Goal: Information Seeking & Learning: Learn about a topic

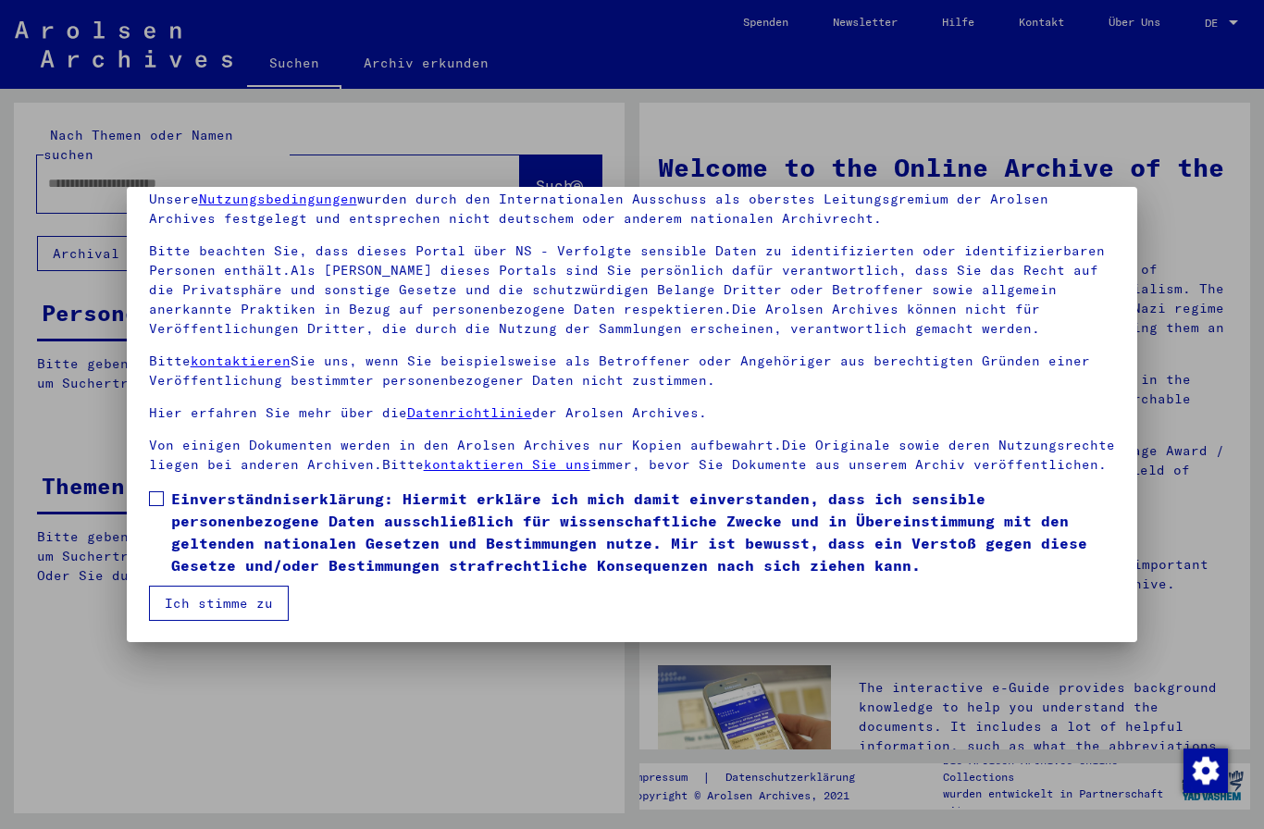
scroll to position [81, 0]
click at [164, 501] on label "Einverständniserklärung: Hiermit erkläre ich mich damit einverstanden, dass ich…" at bounding box center [632, 532] width 967 height 89
click at [266, 617] on button "Ich stimme zu" at bounding box center [219, 603] width 140 height 35
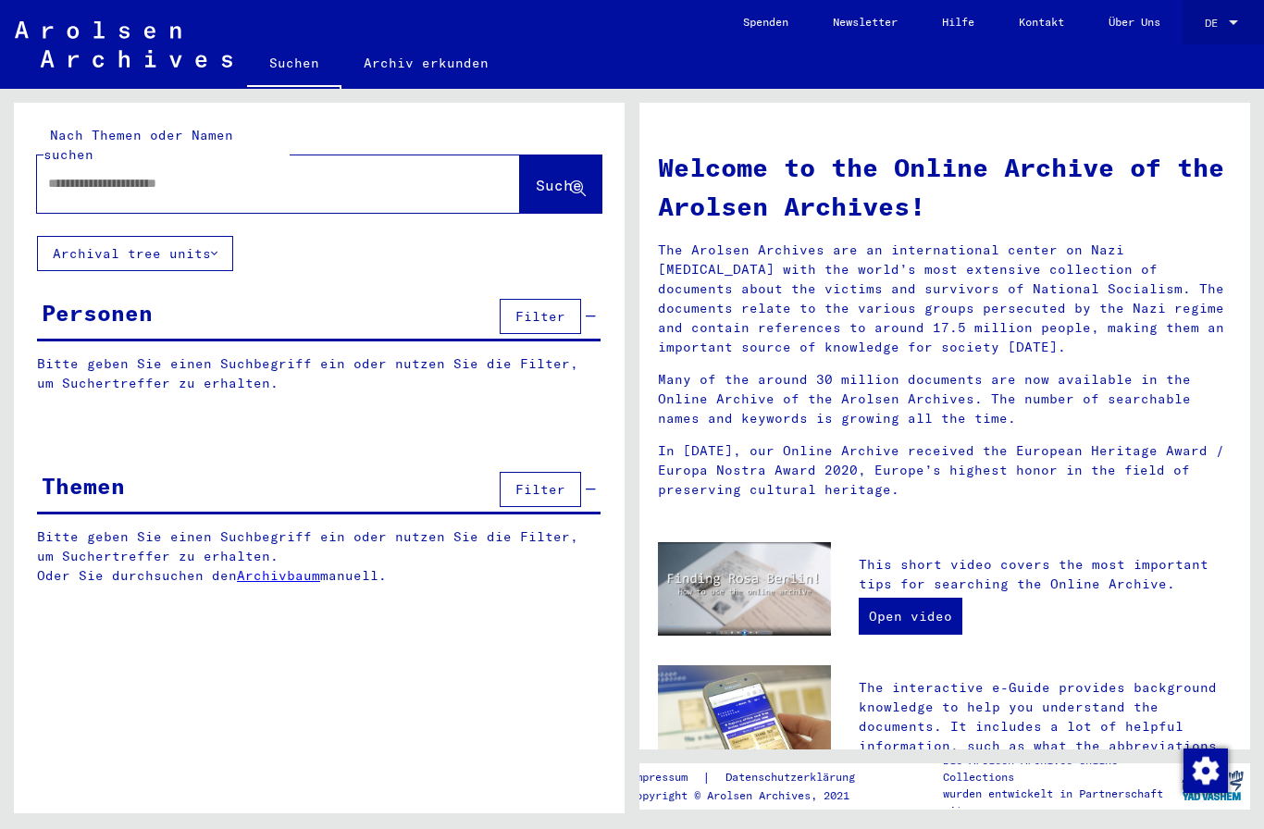
click at [1220, 22] on span "DE" at bounding box center [1215, 23] width 20 height 13
click at [1217, 74] on span "Deutsch" at bounding box center [1201, 66] width 75 height 33
click at [1226, 27] on div at bounding box center [1234, 23] width 17 height 13
click at [1216, 35] on span "English" at bounding box center [1201, 33] width 75 height 33
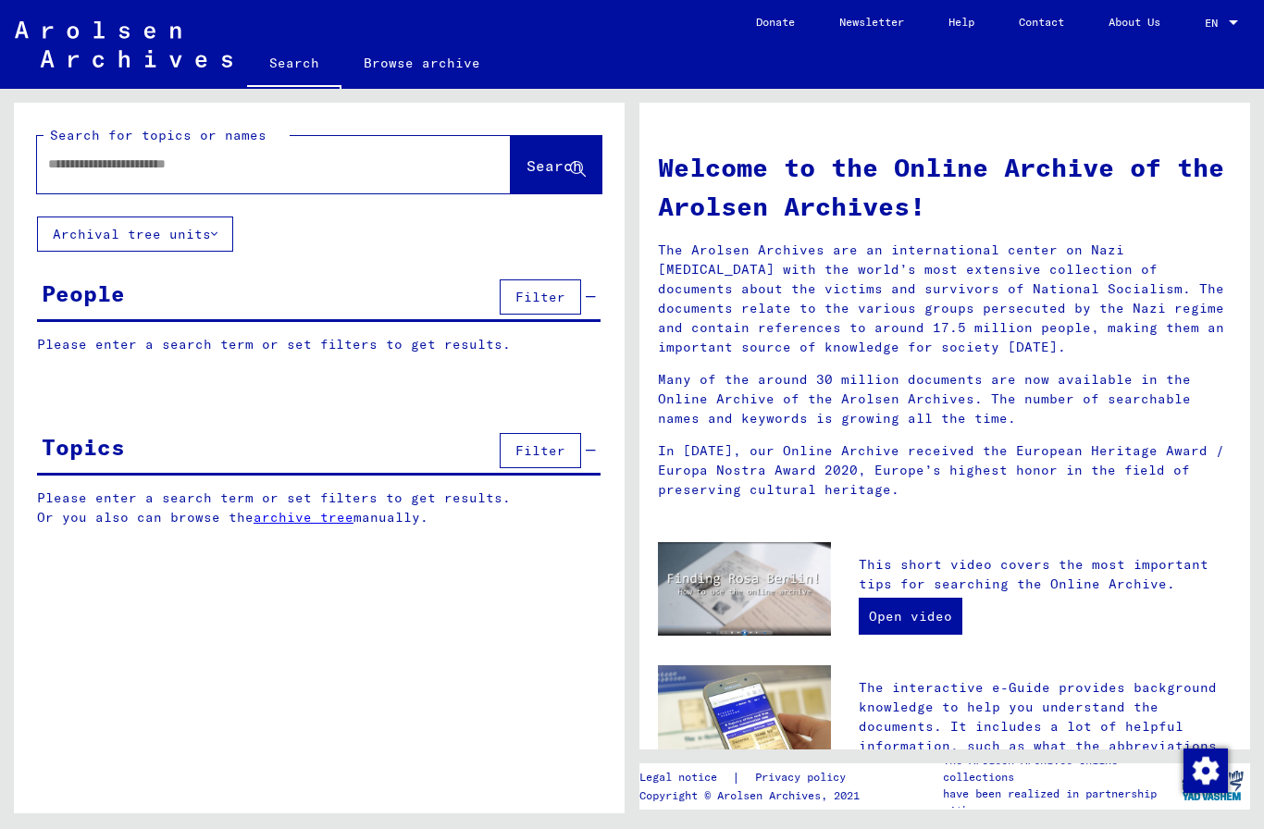
click at [417, 171] on input "text" at bounding box center [251, 164] width 407 height 19
type input "**********"
click at [218, 239] on icon at bounding box center [214, 234] width 6 height 13
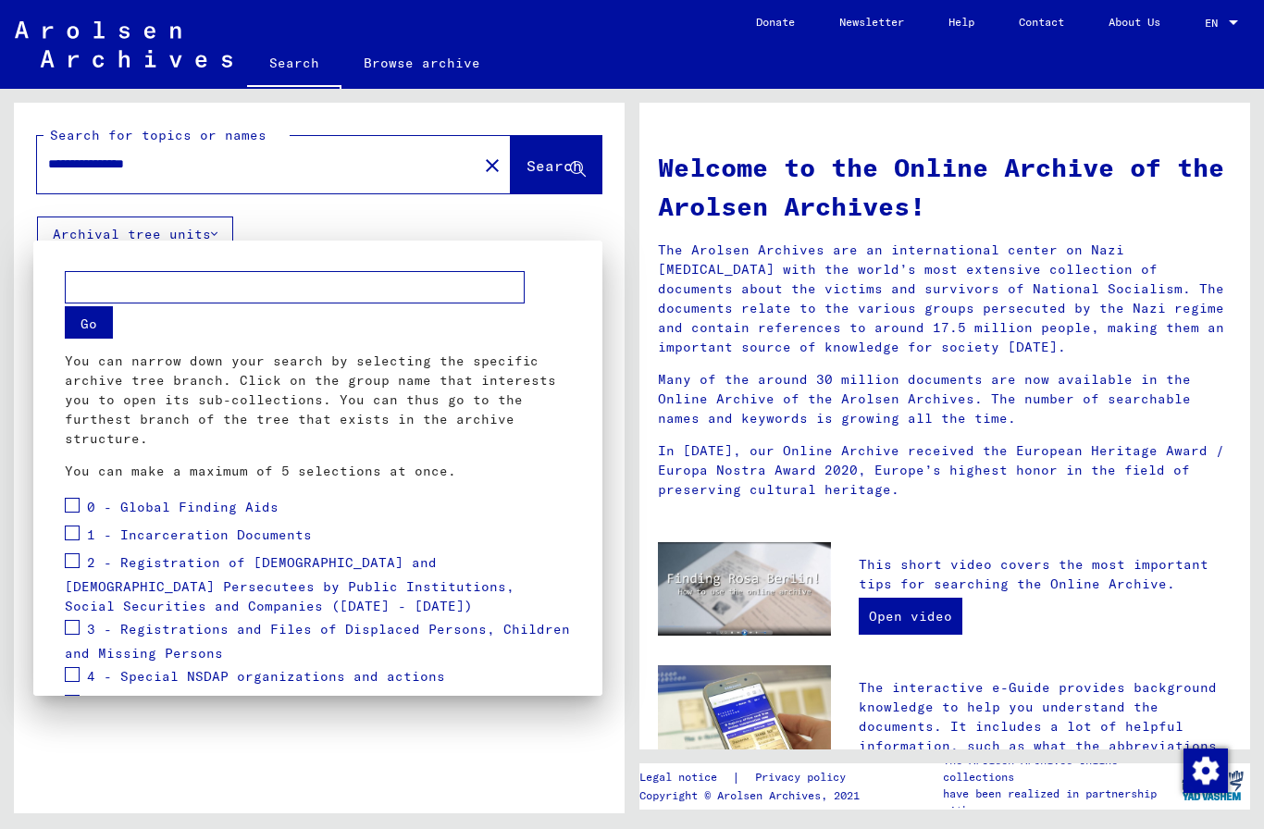
click at [91, 514] on span "0 - Global Finding Aids" at bounding box center [183, 507] width 192 height 17
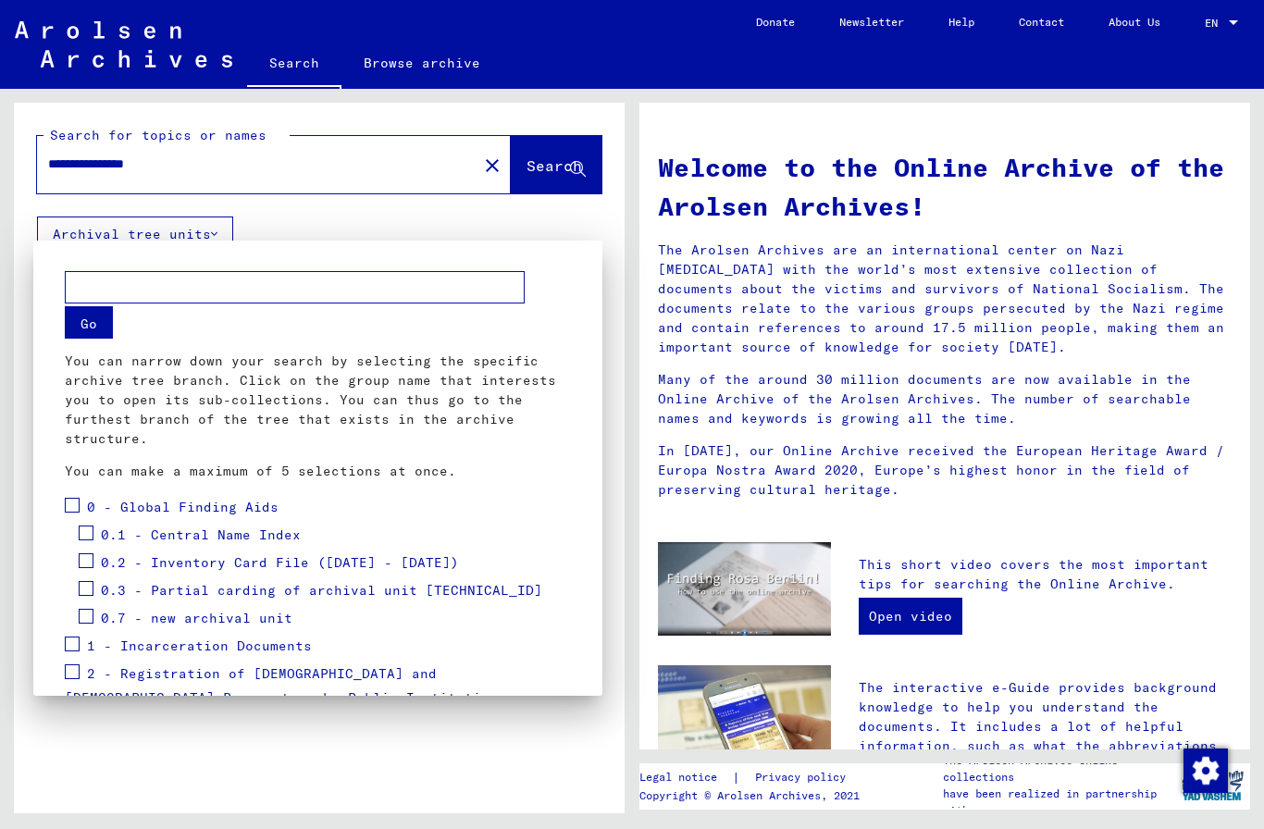
click at [79, 499] on span at bounding box center [72, 505] width 15 height 15
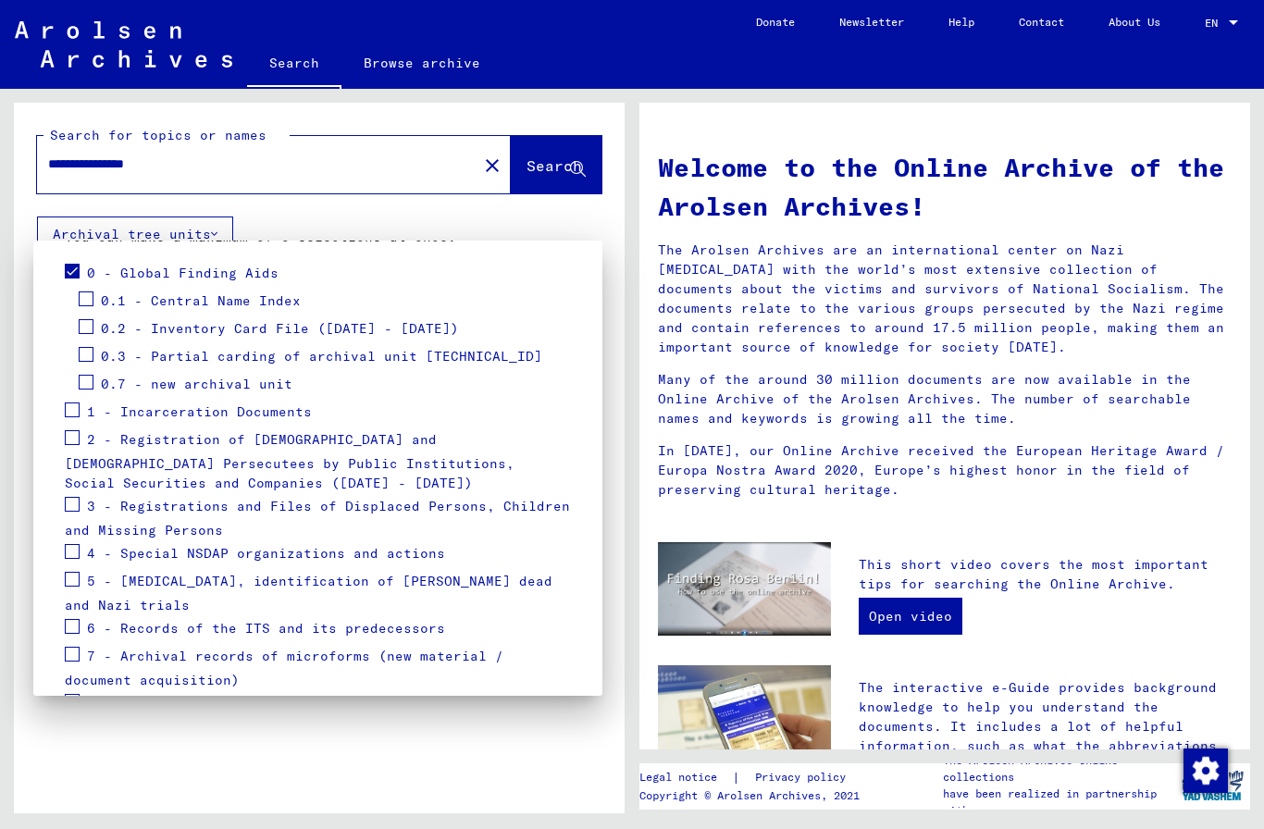
scroll to position [233, 0]
click at [79, 407] on span at bounding box center [72, 411] width 15 height 15
click at [75, 445] on span at bounding box center [72, 438] width 15 height 15
click at [72, 505] on span at bounding box center [72, 505] width 15 height 15
click at [66, 587] on span at bounding box center [72, 580] width 15 height 15
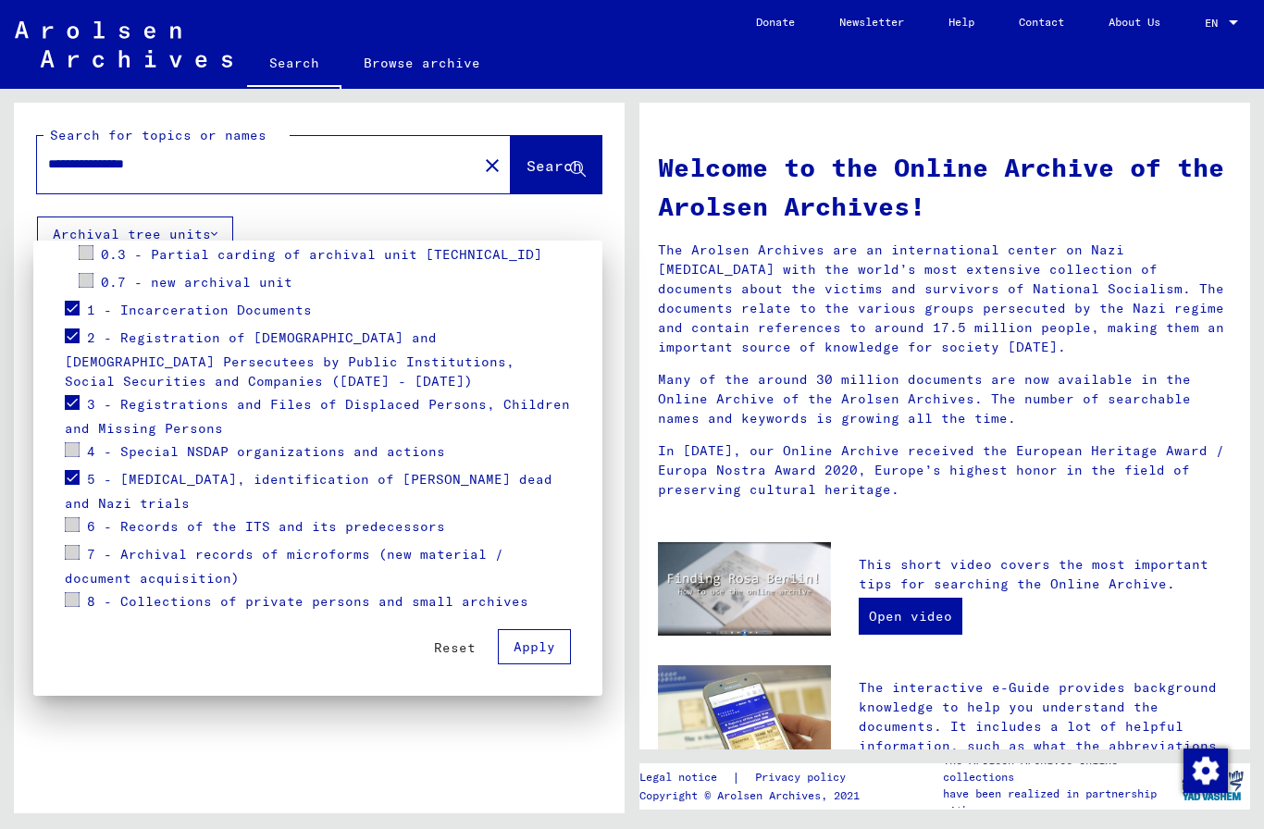
scroll to position [336, 0]
click at [556, 656] on button "Apply" at bounding box center [534, 646] width 73 height 35
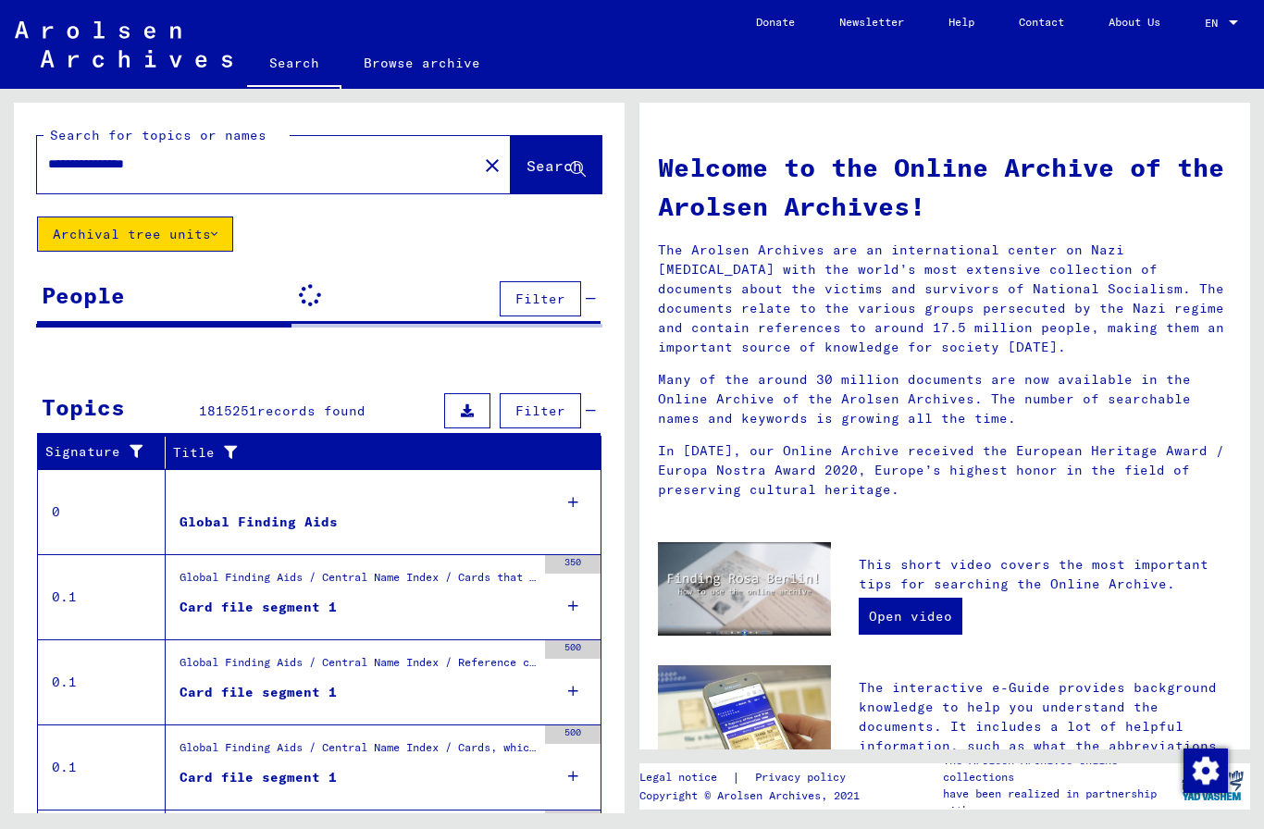
click at [321, 606] on div "Card file segment 1" at bounding box center [258, 607] width 157 height 19
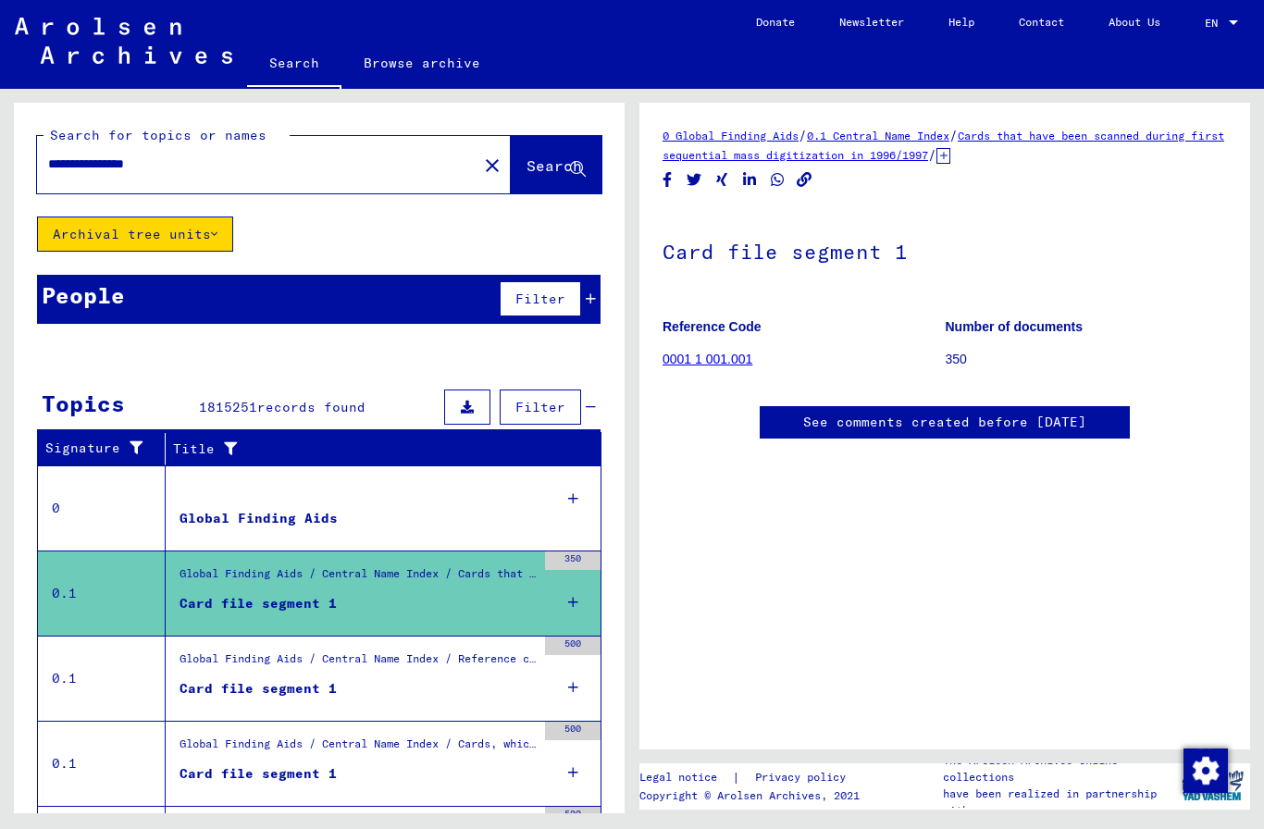
click at [720, 365] on link "0001 1 001.001" at bounding box center [708, 359] width 90 height 15
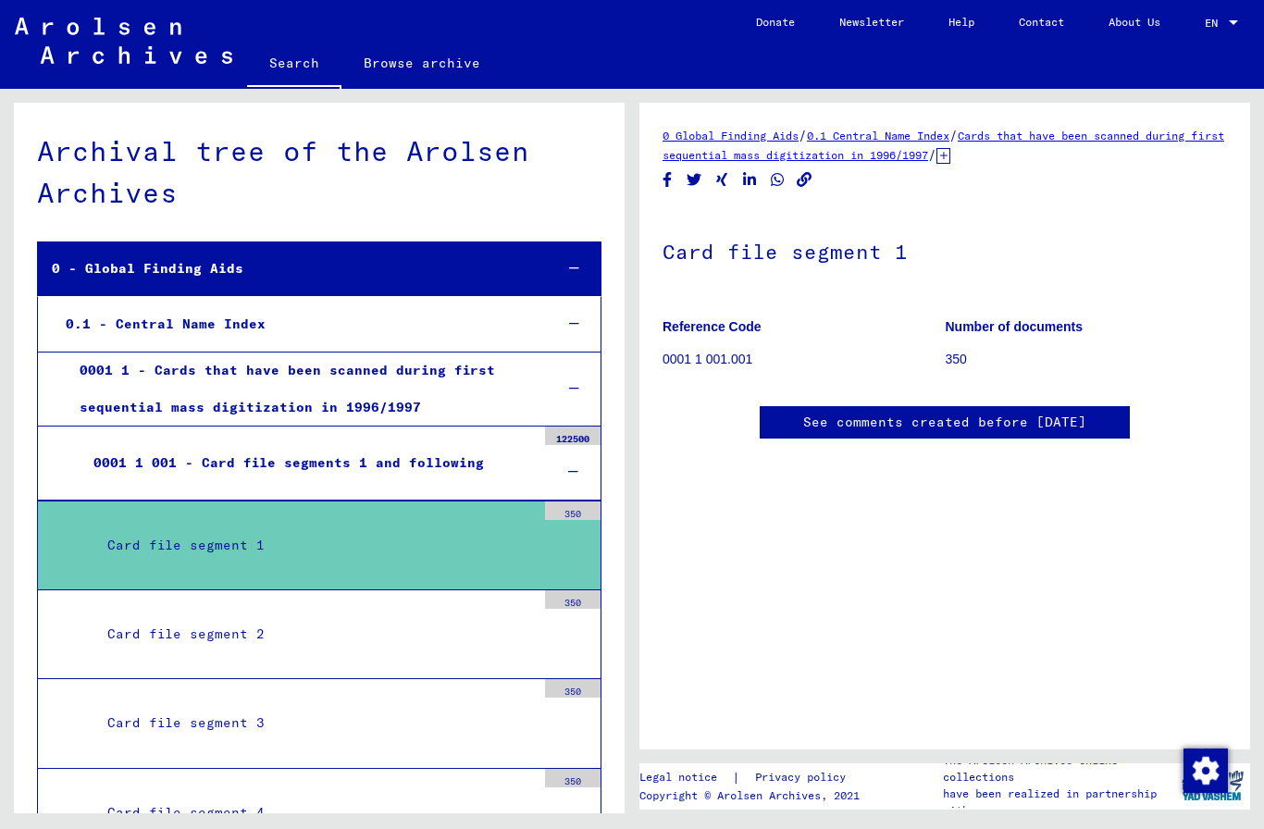
click at [427, 504] on mat-tree-node "Card file segment 1 350" at bounding box center [319, 546] width 565 height 90
click at [434, 532] on div "Card file segment 1" at bounding box center [314, 546] width 442 height 36
click at [567, 274] on div at bounding box center [574, 269] width 54 height 55
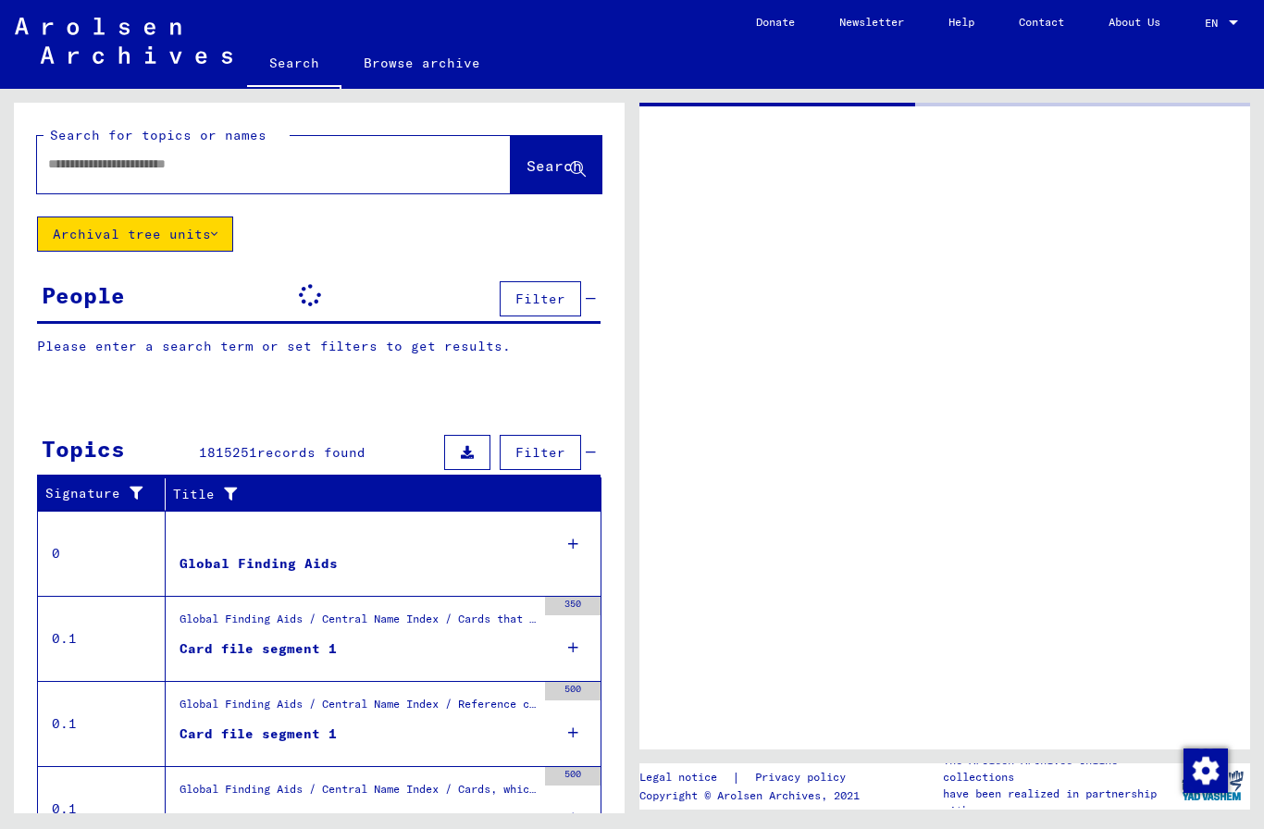
type input "*******"
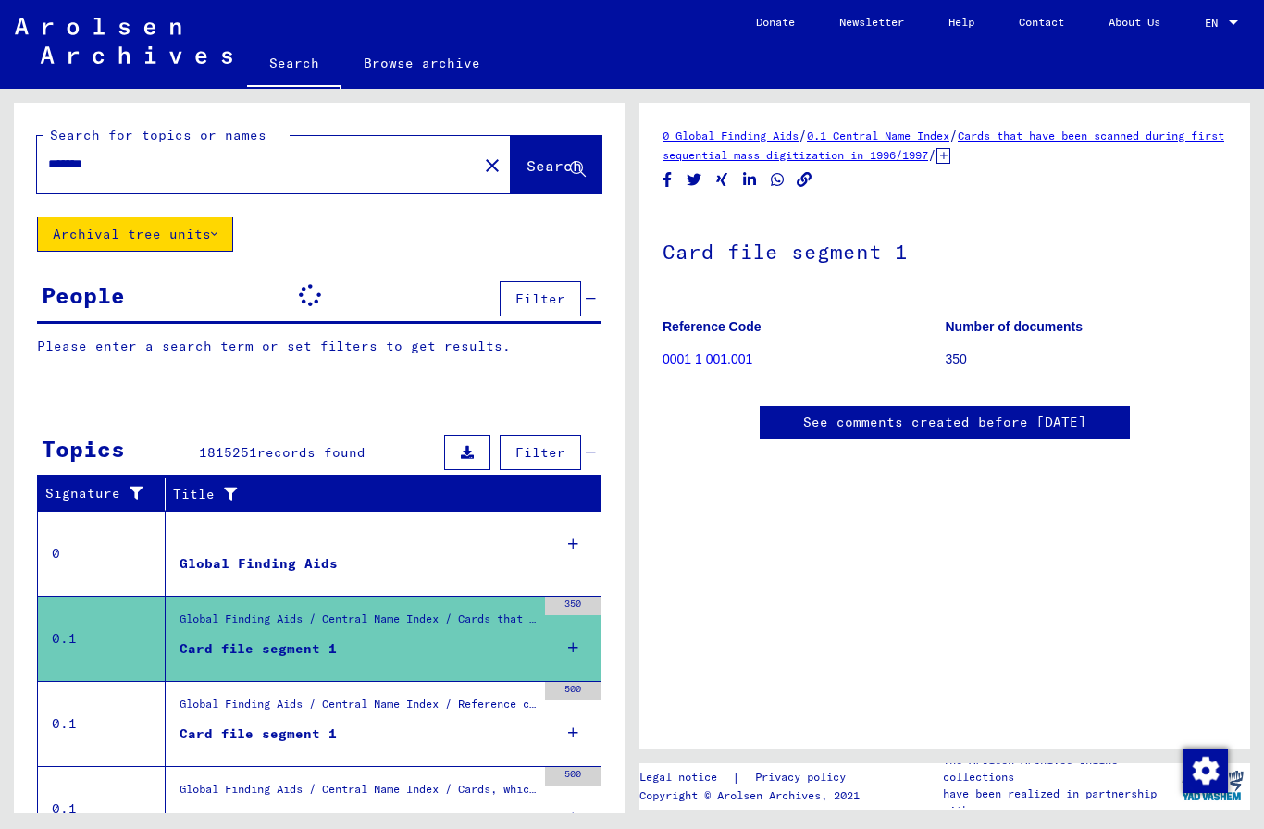
click at [600, 452] on div "Topics 1815251 records found Filter" at bounding box center [319, 453] width 564 height 47
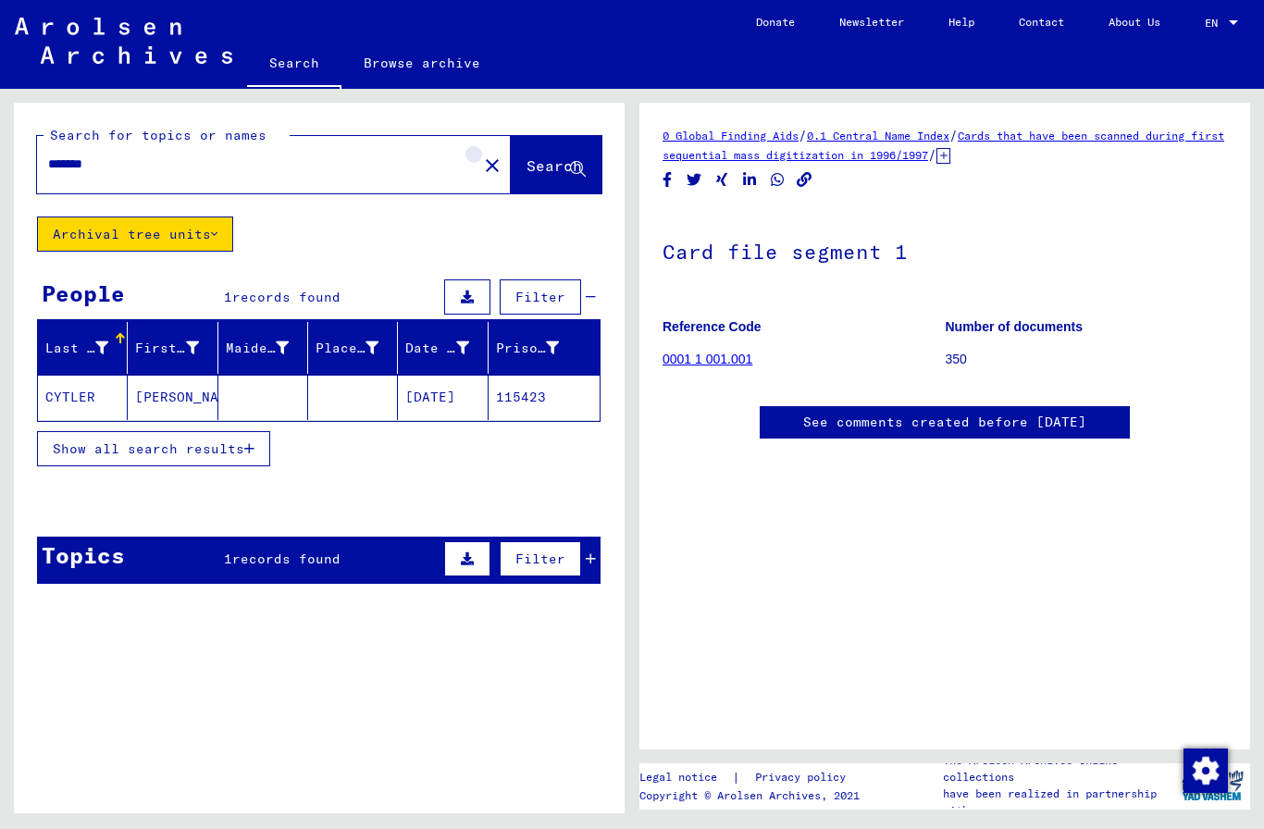
click at [481, 176] on mat-icon "close" at bounding box center [492, 166] width 22 height 22
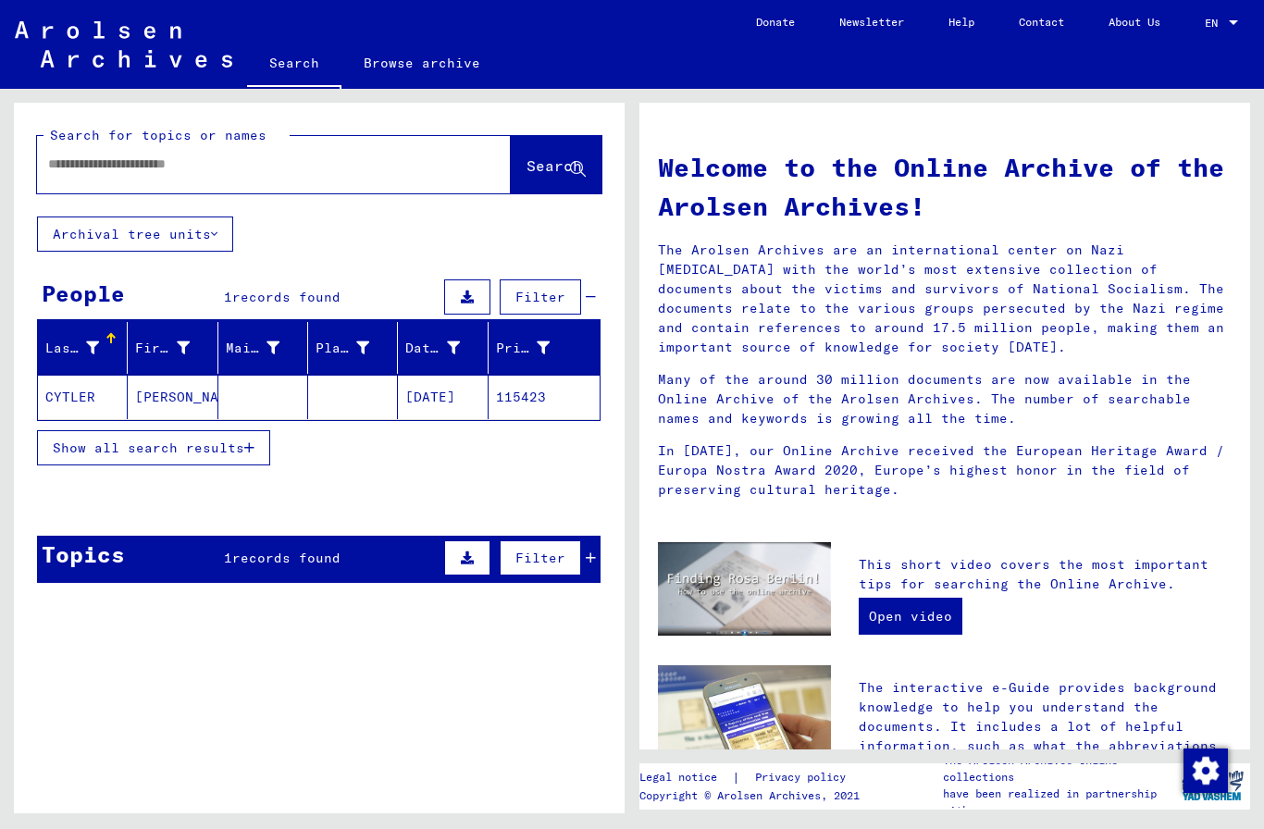
click at [426, 171] on input "text" at bounding box center [251, 164] width 407 height 19
type input "*"
type input "**********"
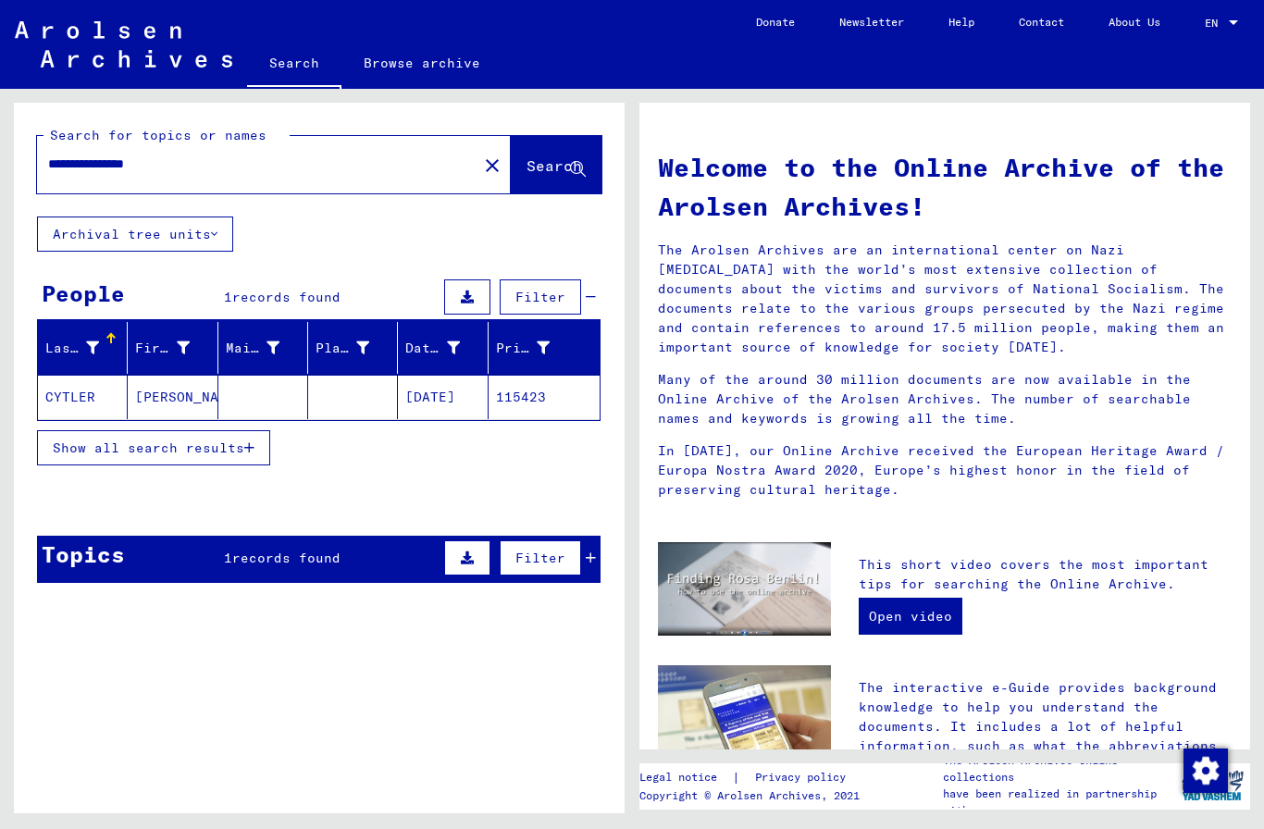
click at [554, 168] on span "Search" at bounding box center [555, 165] width 56 height 19
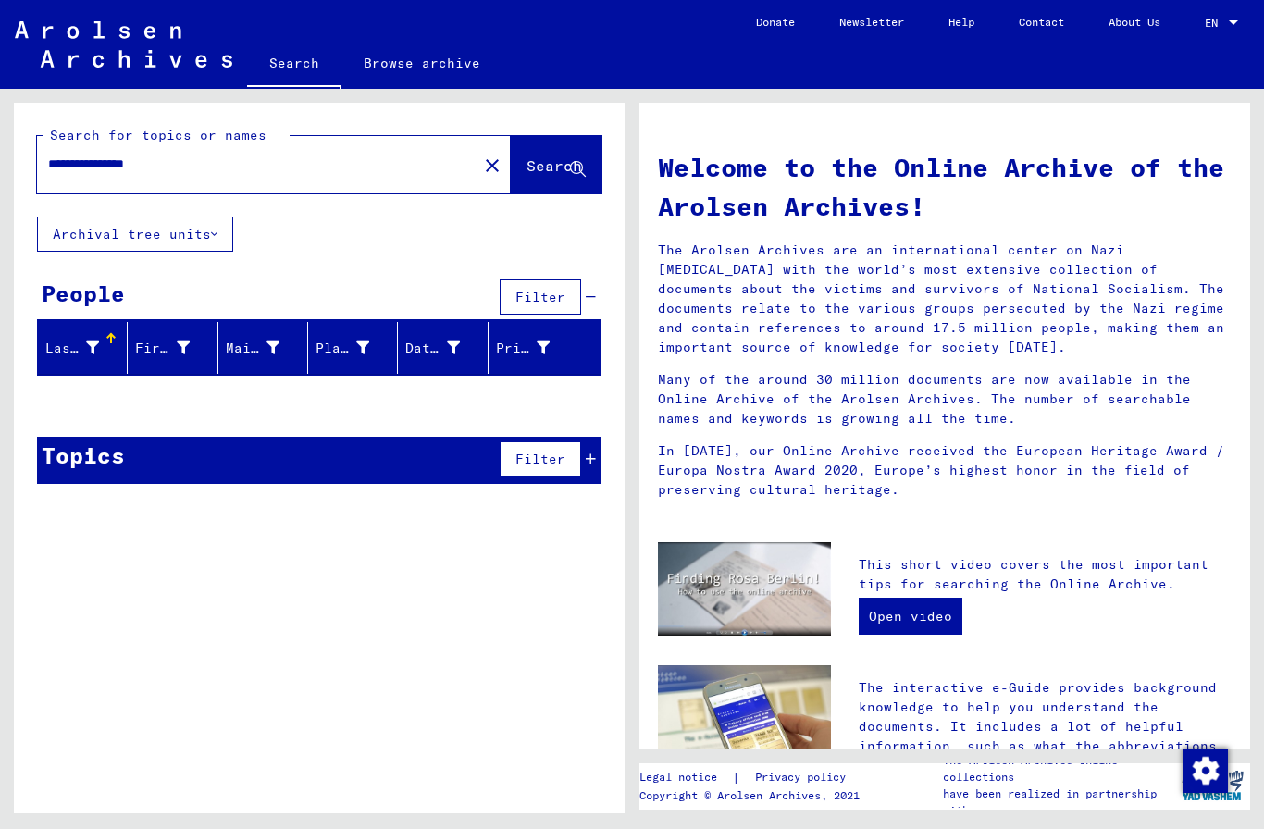
click at [157, 229] on button "Archival tree units" at bounding box center [135, 234] width 196 height 35
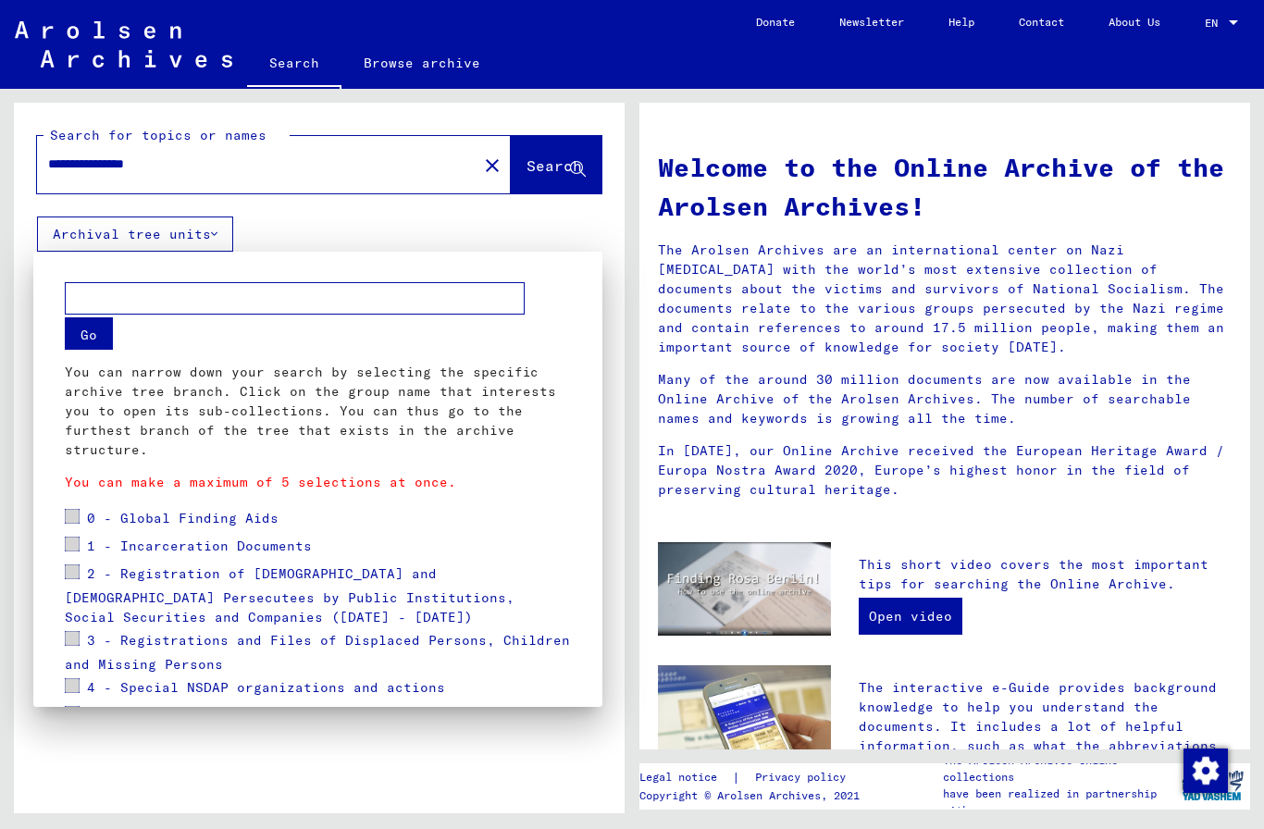
click at [95, 510] on span "0 - Global Finding Aids" at bounding box center [183, 518] width 192 height 17
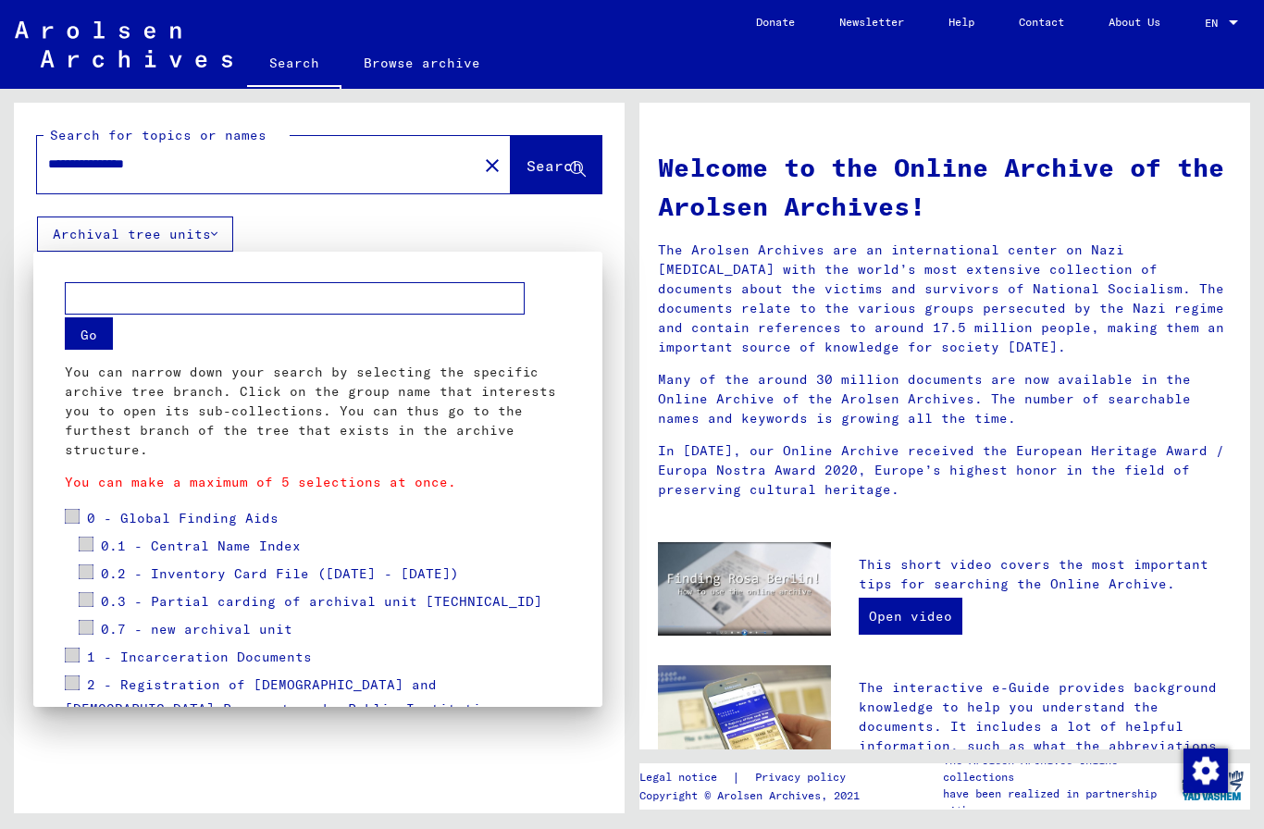
click at [77, 516] on span at bounding box center [72, 516] width 15 height 15
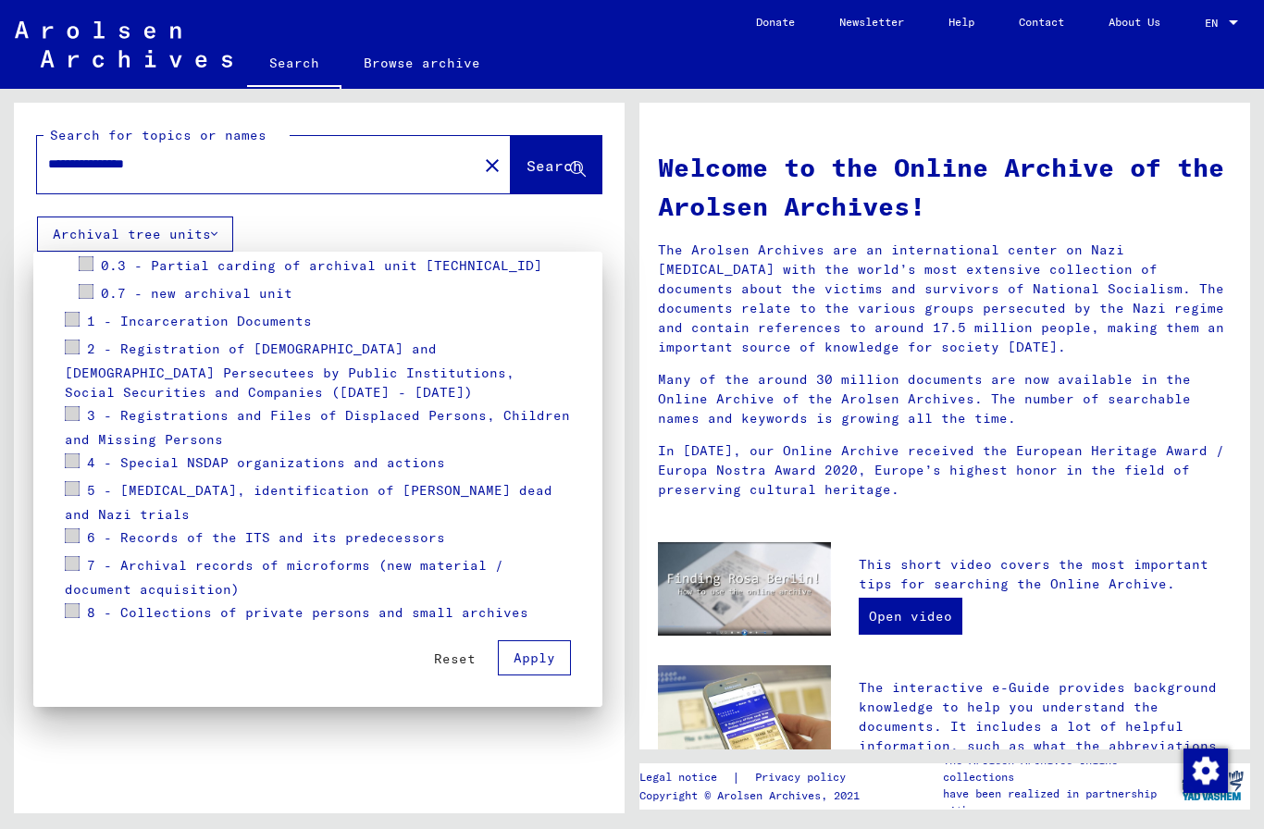
scroll to position [336, 0]
click at [459, 656] on span "Reset" at bounding box center [455, 659] width 42 height 17
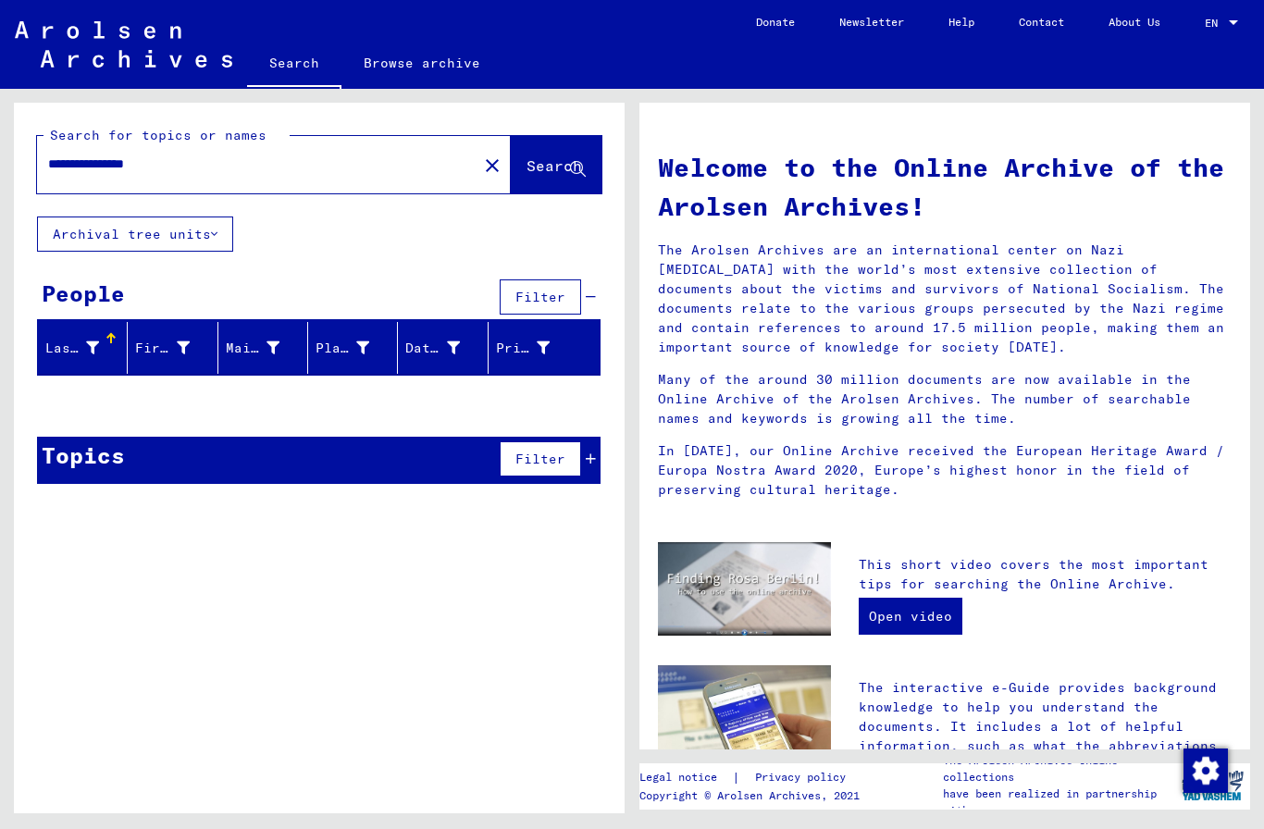
click at [557, 295] on span "Filter" at bounding box center [541, 297] width 50 height 17
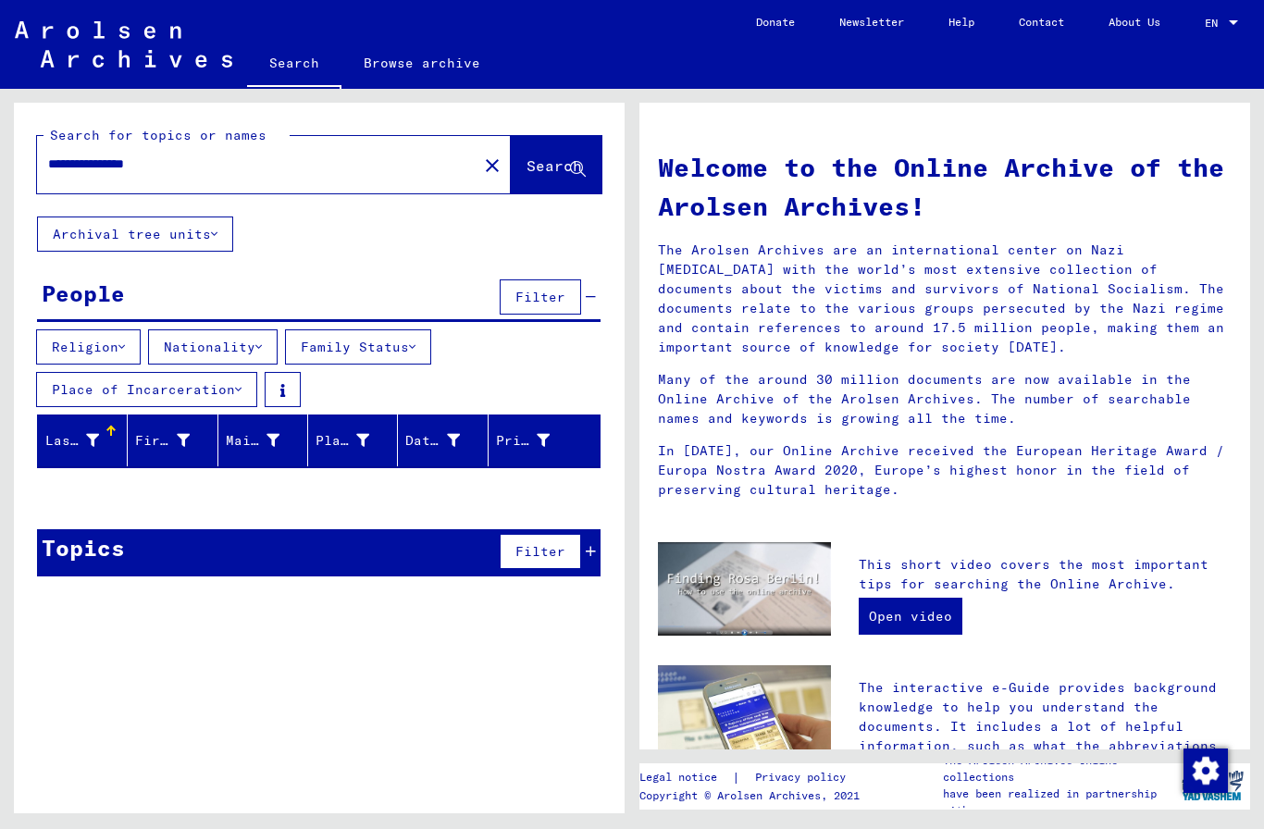
click at [560, 290] on span "Filter" at bounding box center [541, 297] width 50 height 17
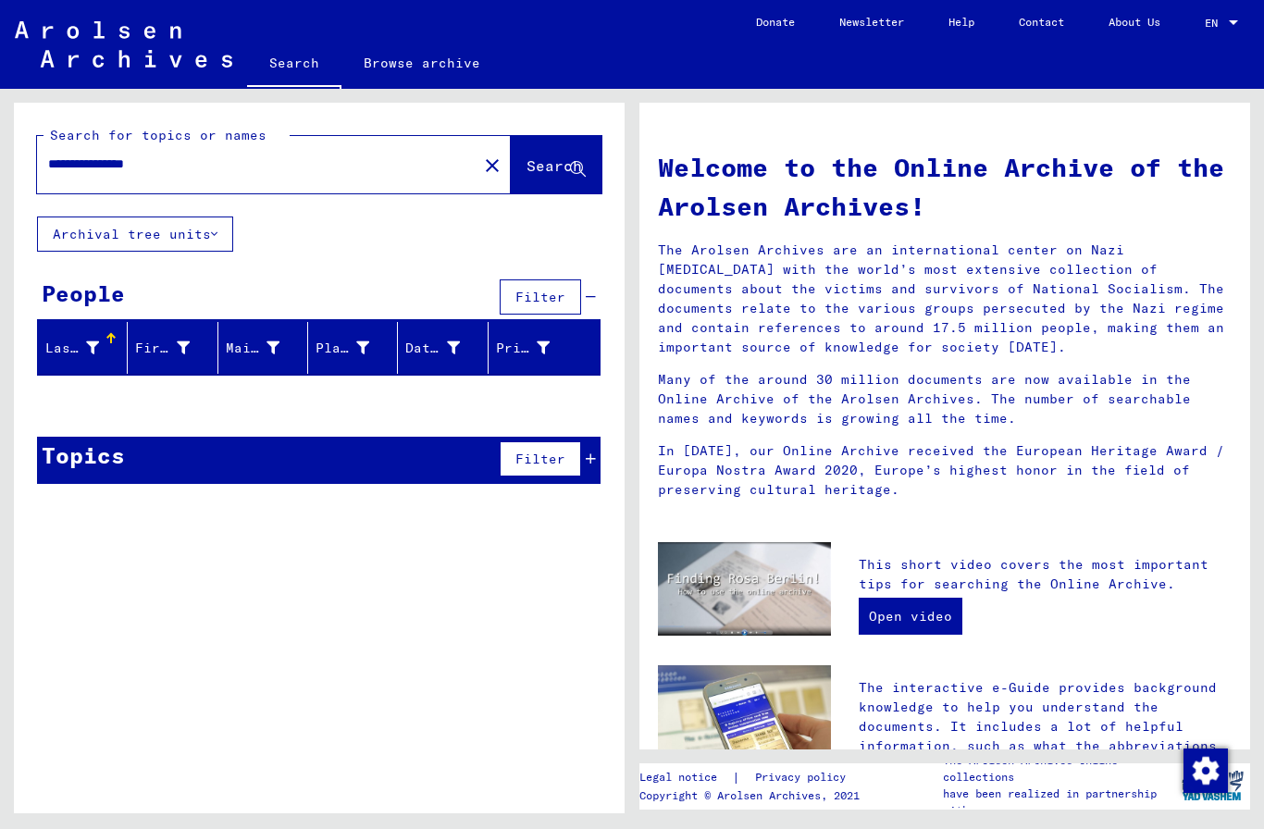
click at [161, 230] on button "Archival tree units" at bounding box center [135, 234] width 196 height 35
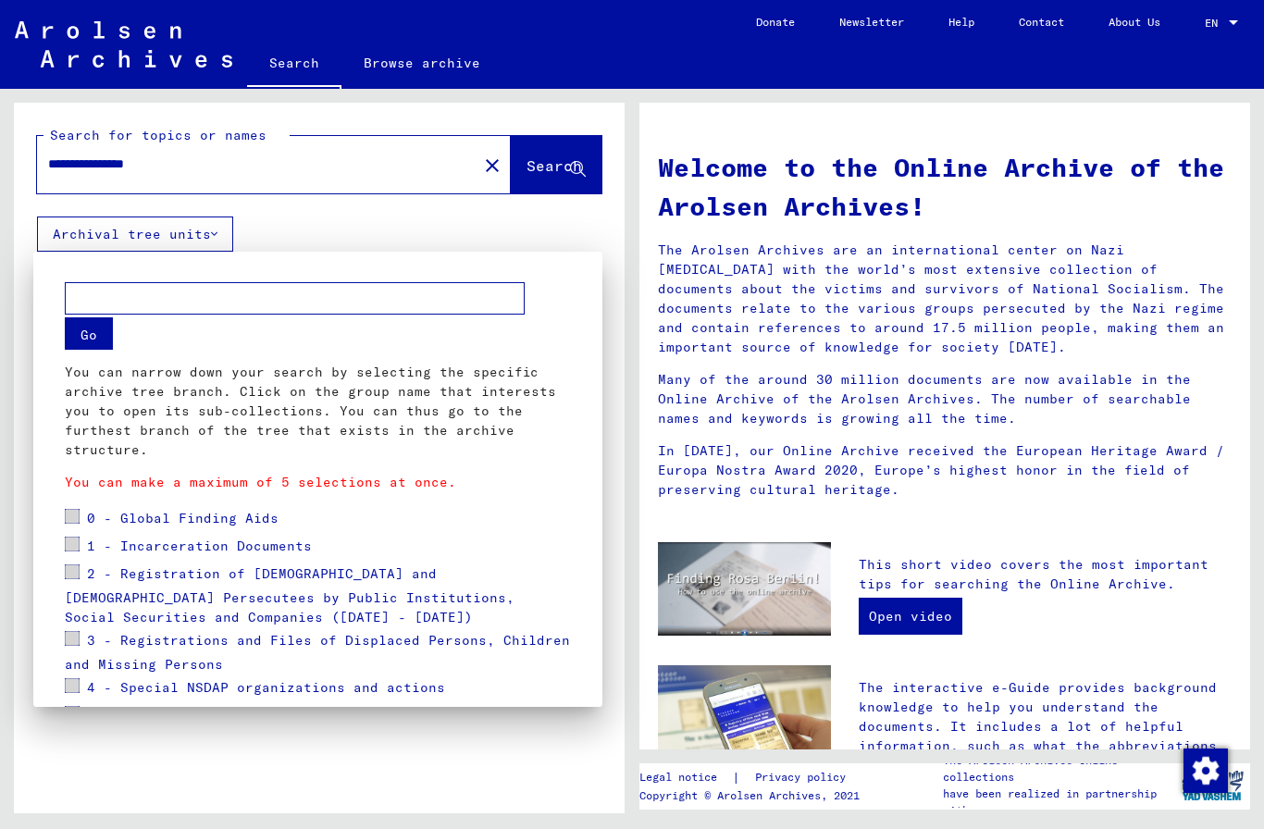
click at [144, 29] on div at bounding box center [632, 414] width 1264 height 829
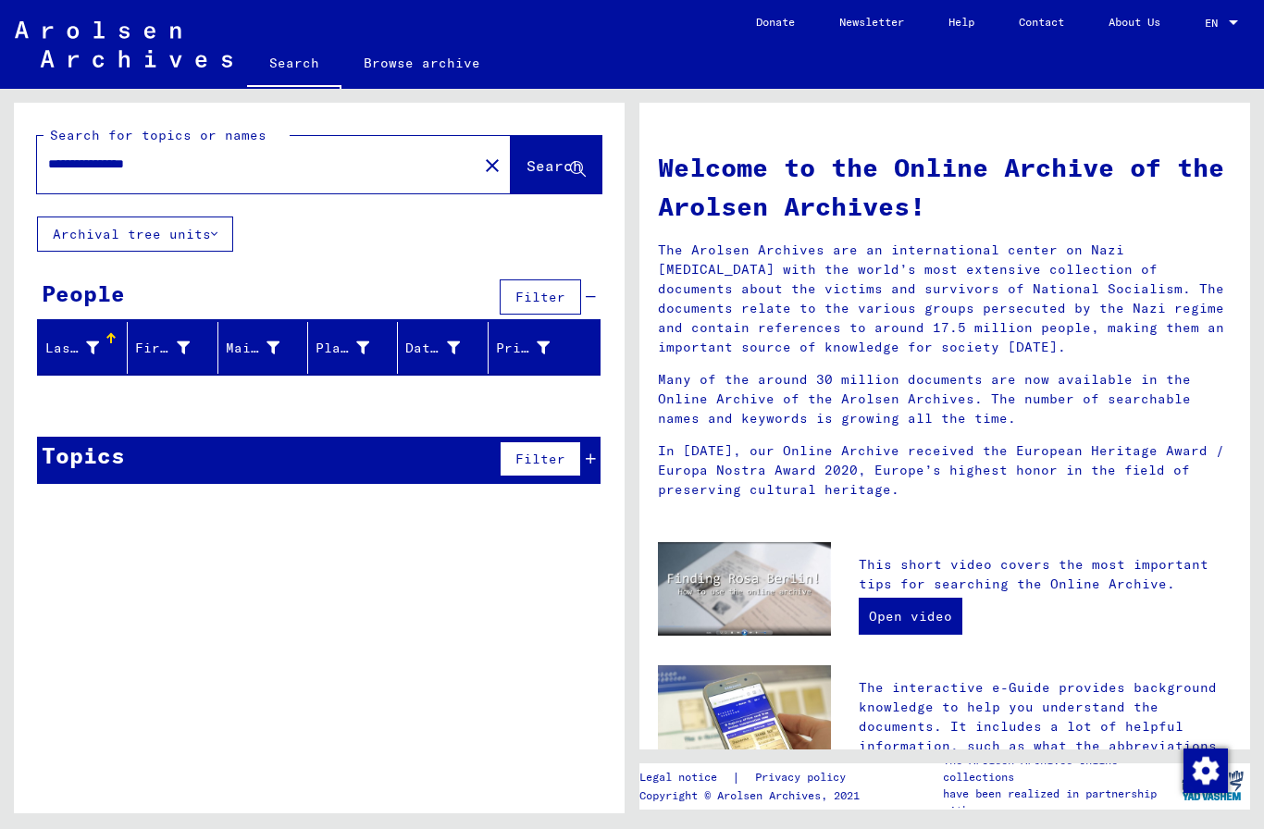
click at [481, 175] on mat-icon "close" at bounding box center [492, 166] width 22 height 22
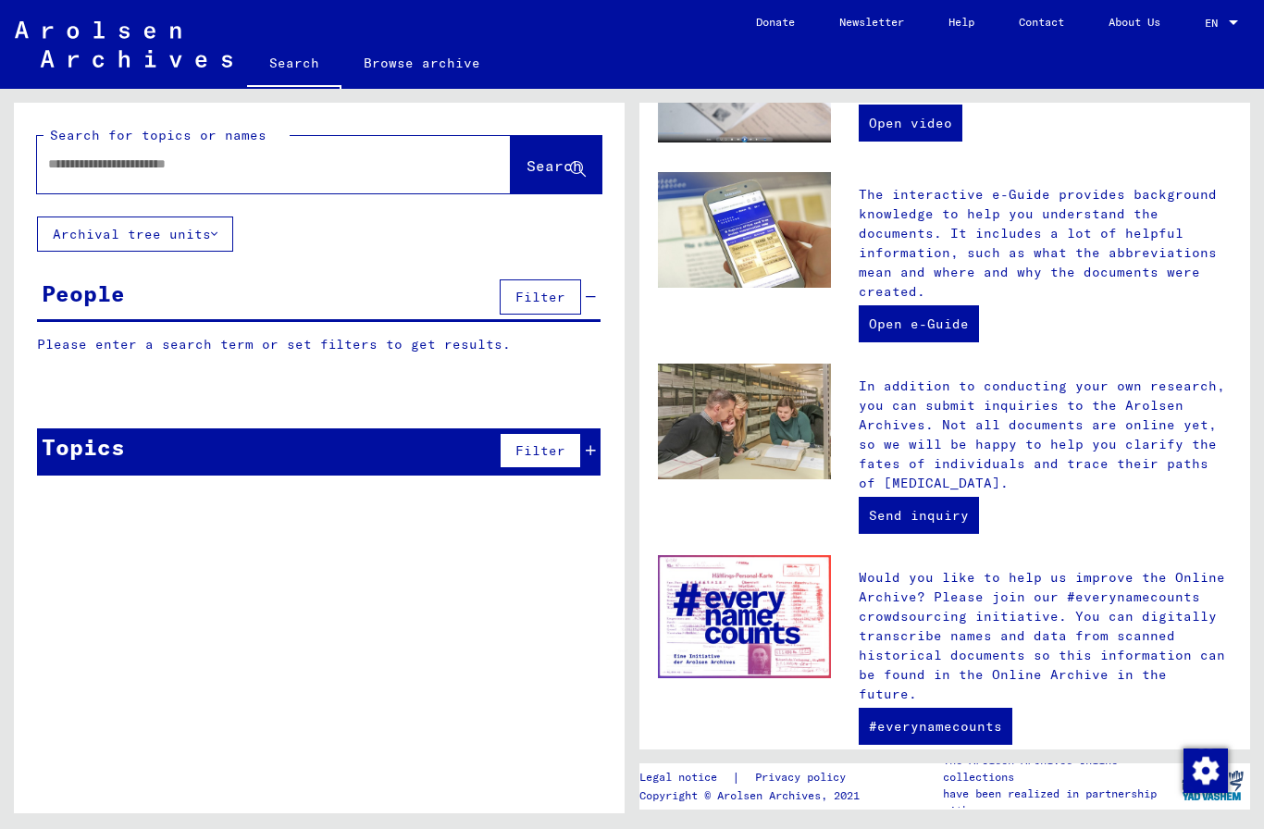
scroll to position [492, 0]
click at [1093, 785] on p "The Arolsen Archives online collections" at bounding box center [1058, 769] width 231 height 33
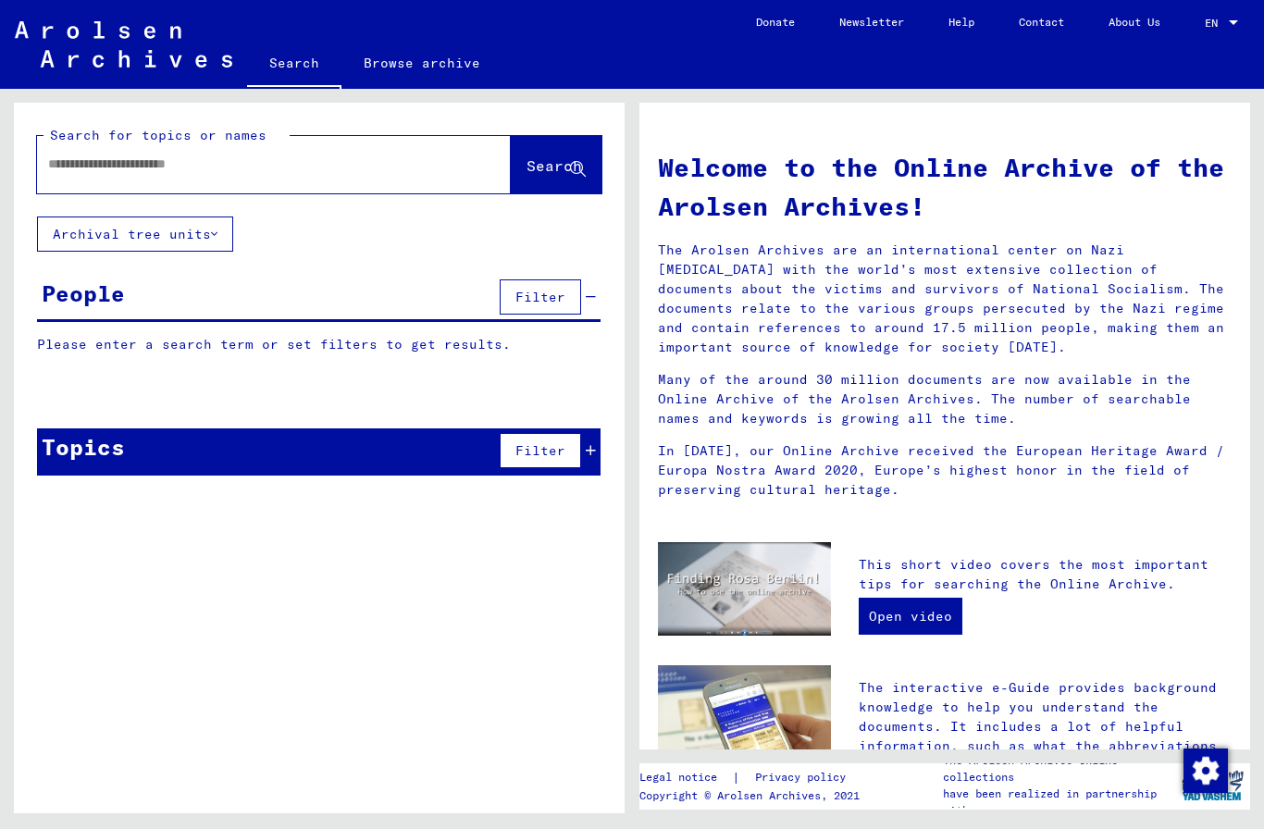
scroll to position [0, 0]
click at [454, 73] on link "Browse archive" at bounding box center [422, 63] width 161 height 44
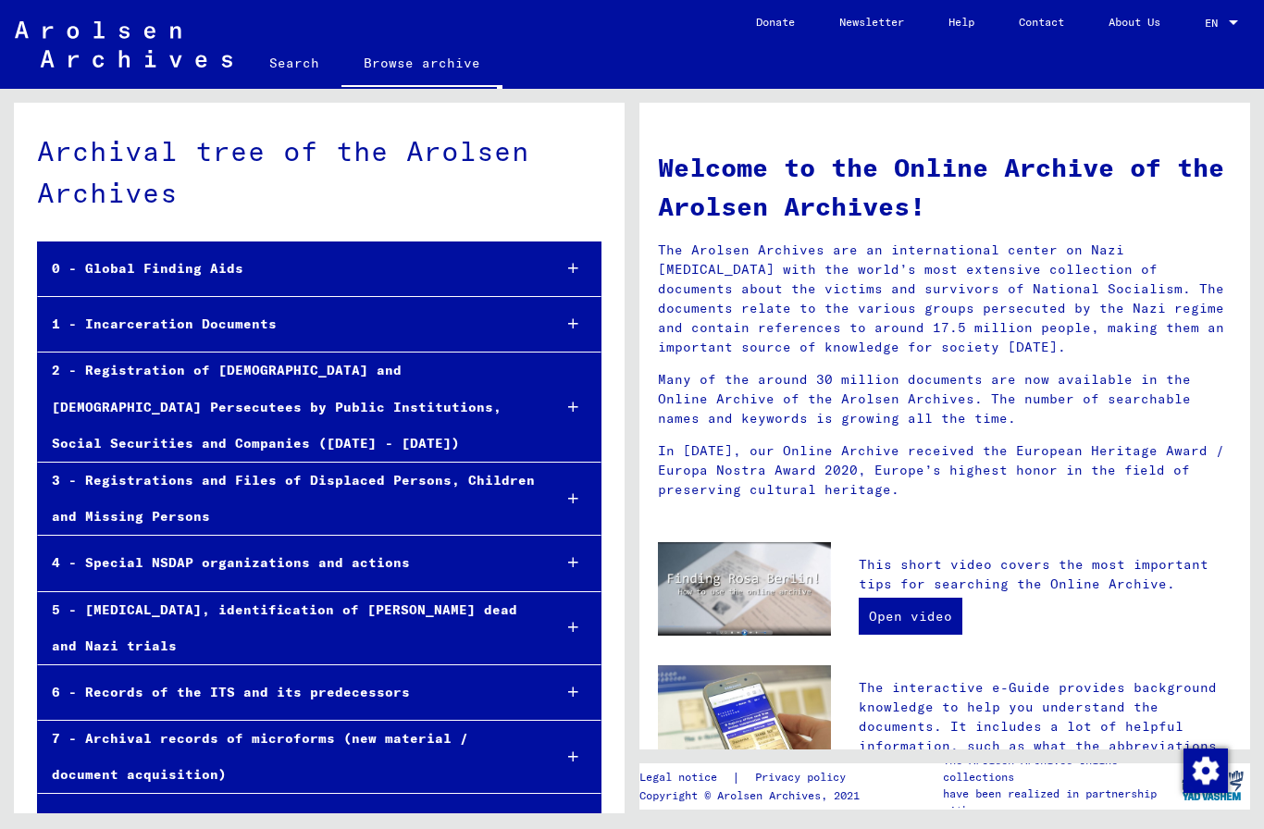
click at [510, 365] on div "2 - Registration of [DEMOGRAPHIC_DATA] and [DEMOGRAPHIC_DATA] Persecutees by Pu…" at bounding box center [287, 407] width 499 height 109
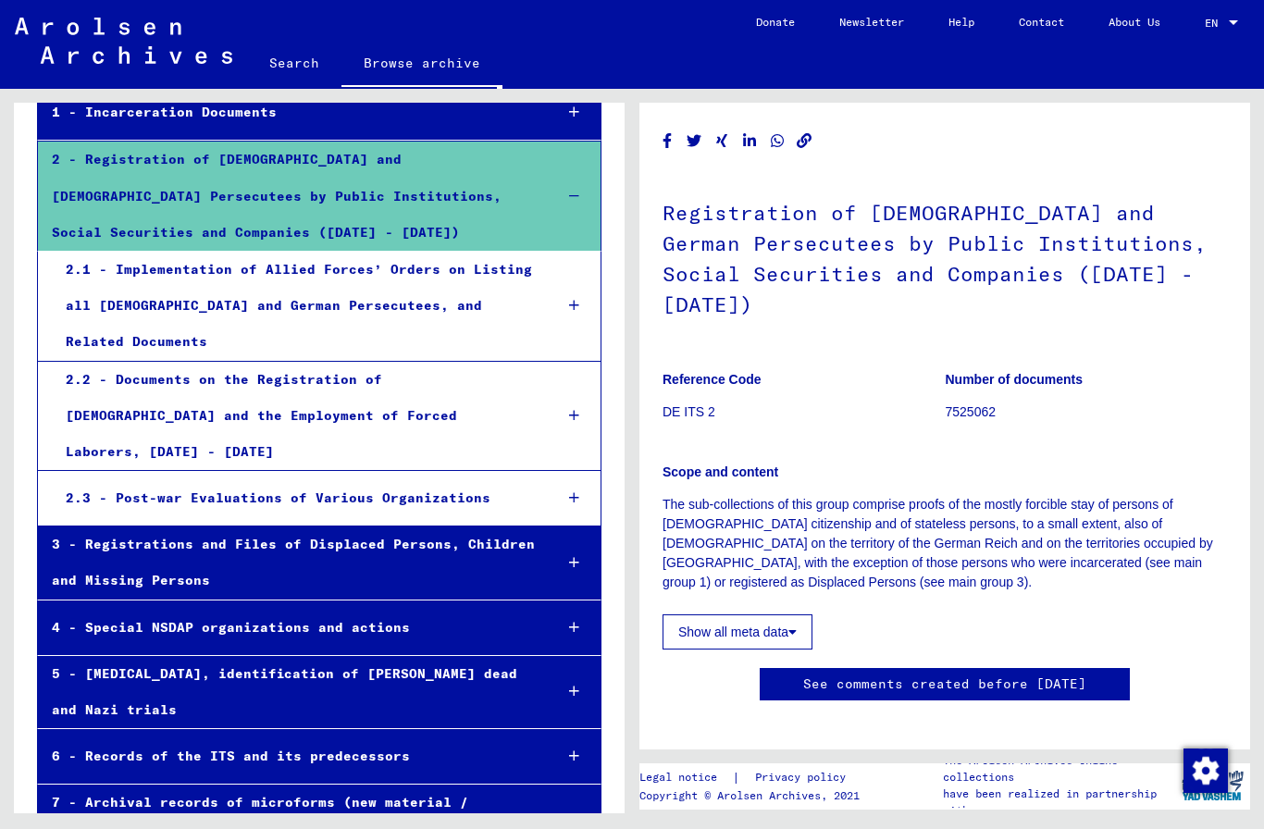
scroll to position [211, 0]
click at [442, 528] on div "3 - Registrations and Files of Displaced Persons, Children and Missing Persons" at bounding box center [288, 564] width 500 height 72
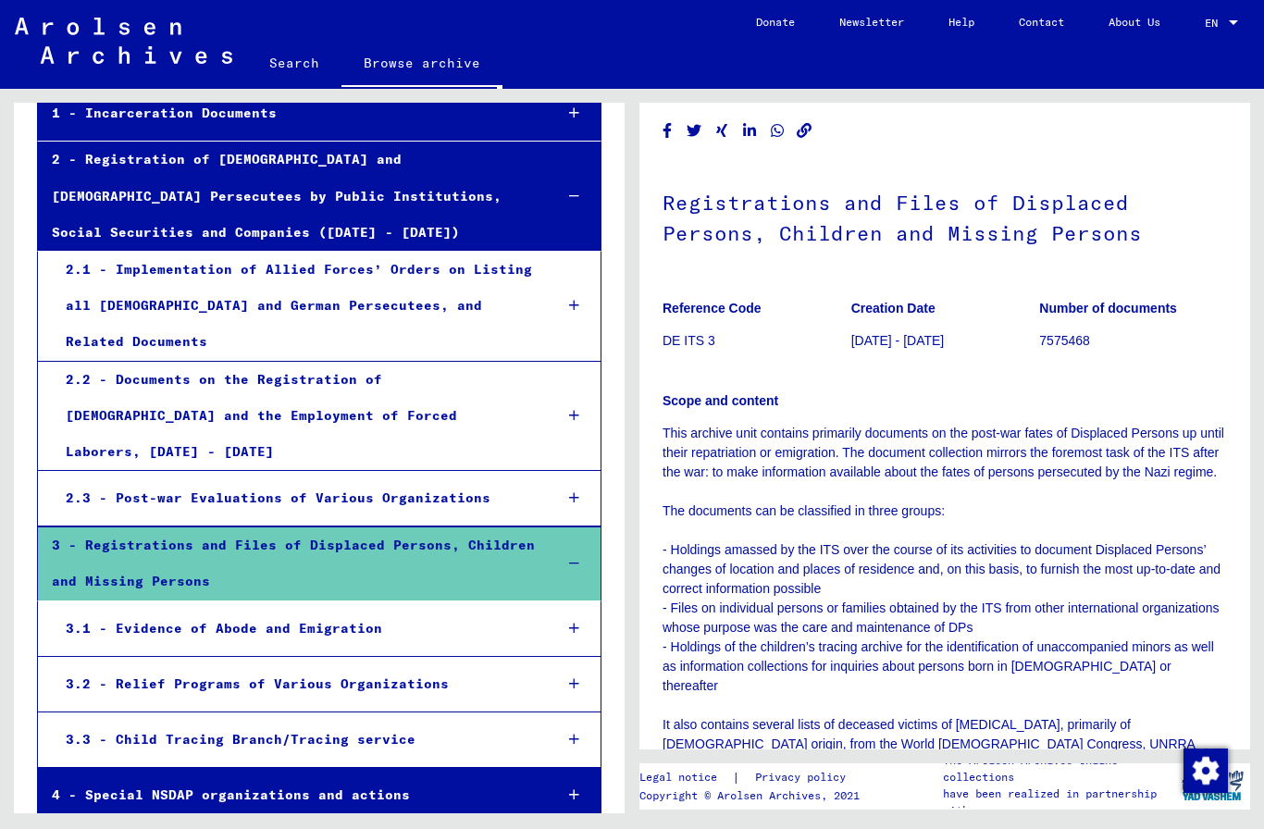
scroll to position [9, 0]
click at [516, 611] on div "3.1 - Evidence of Abode and Emigration" at bounding box center [295, 629] width 487 height 36
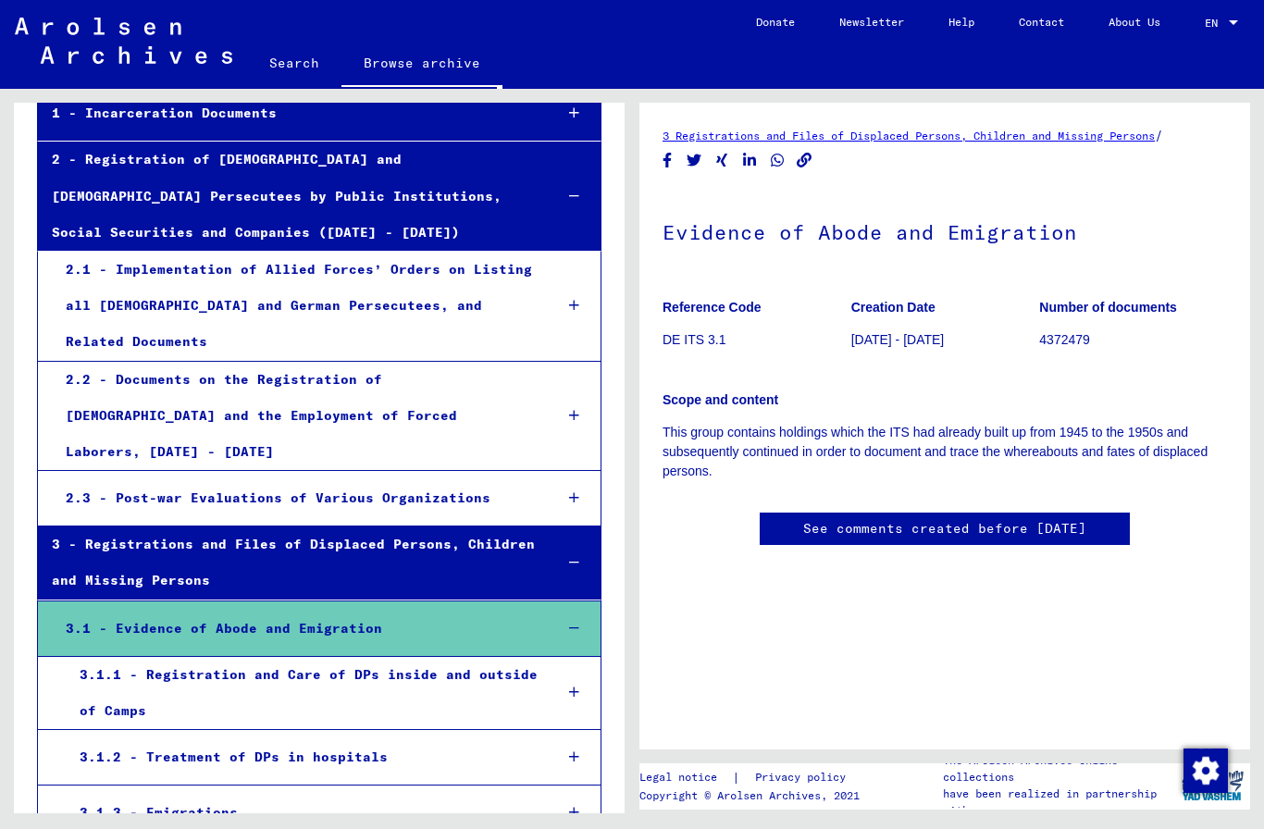
scroll to position [24, 0]
click at [1064, 330] on p "4372479" at bounding box center [1133, 339] width 188 height 19
click at [887, 285] on figure "Creation Date 1946-01-23 - 1971-07-15" at bounding box center [946, 326] width 188 height 83
click at [383, 657] on div "3.1.1 - Registration and Care of DPs inside and outside of Camps" at bounding box center [302, 693] width 473 height 72
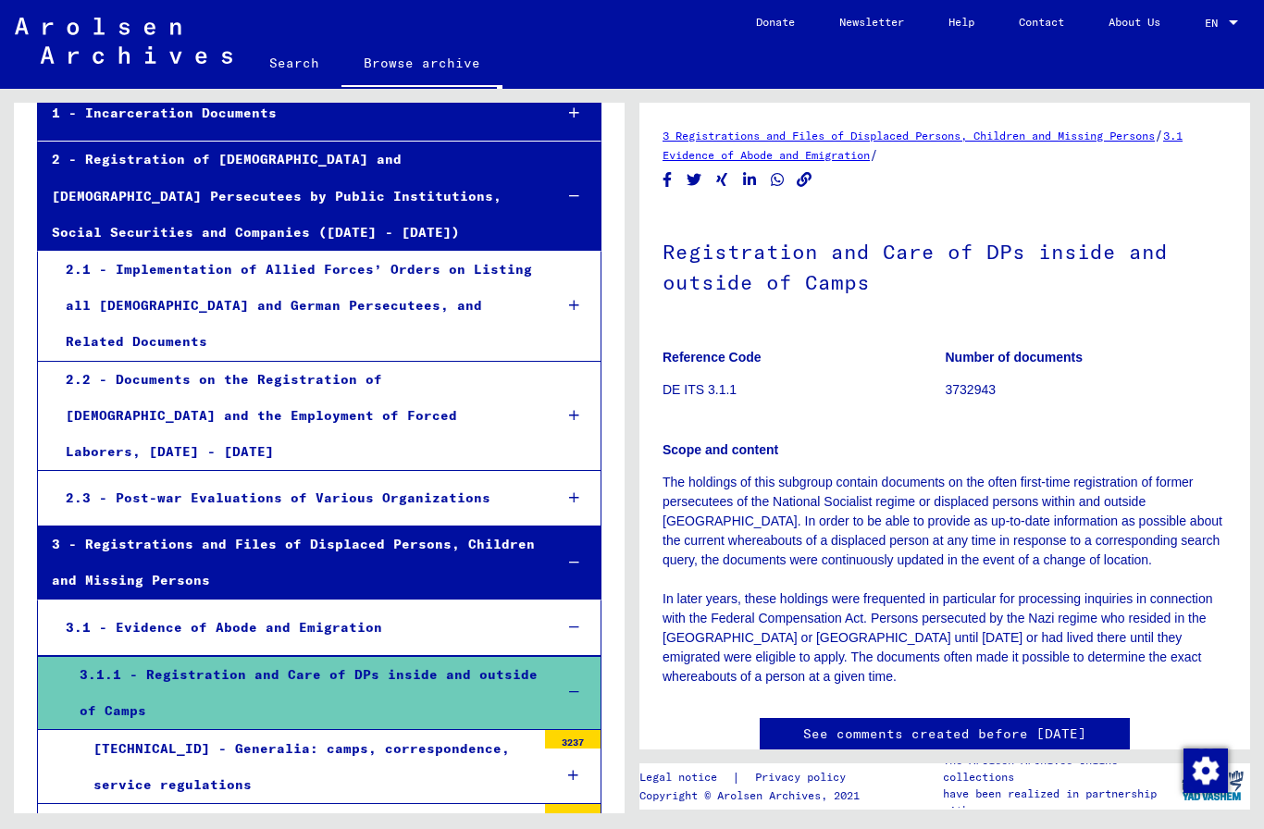
click at [575, 666] on div at bounding box center [574, 693] width 53 height 55
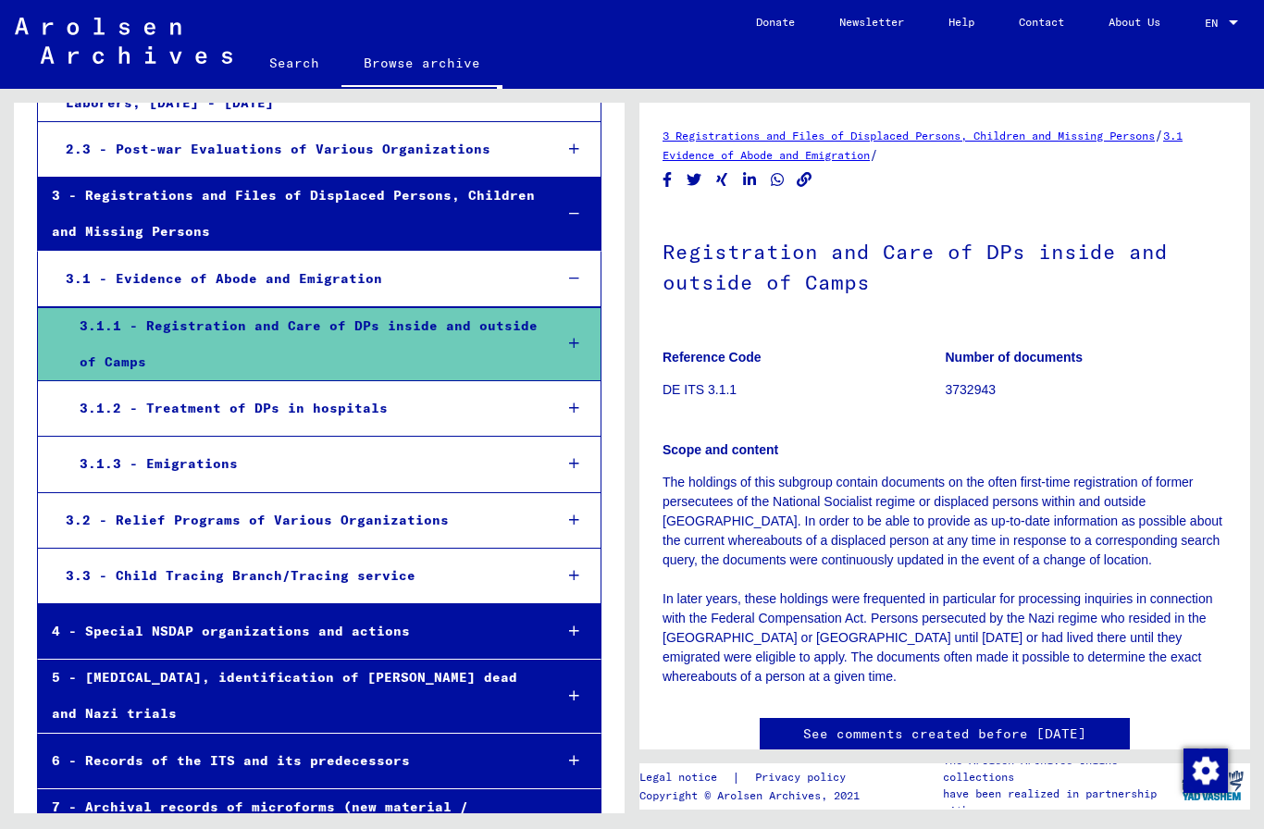
scroll to position [559, 0]
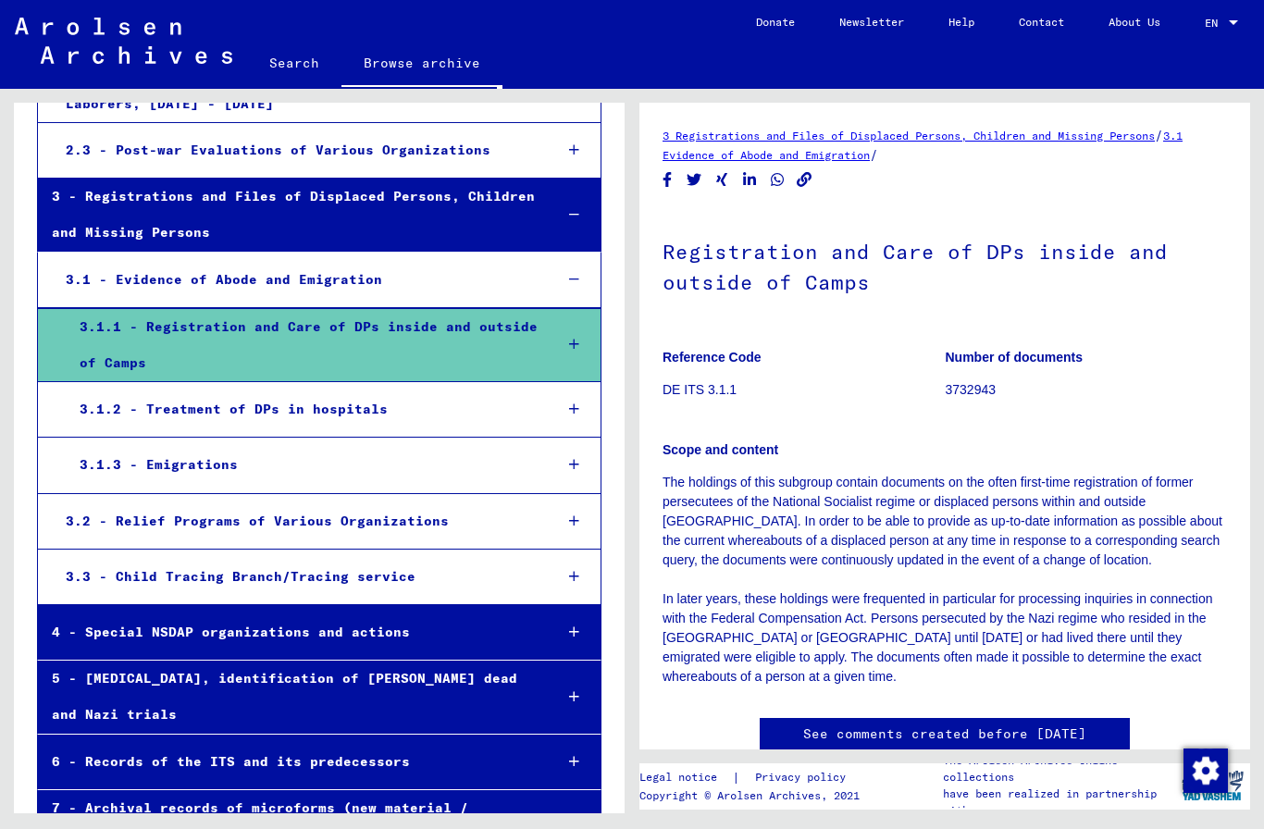
click at [431, 661] on div "5 - [MEDICAL_DATA], identification of [PERSON_NAME] dead and Nazi trials" at bounding box center [288, 697] width 500 height 72
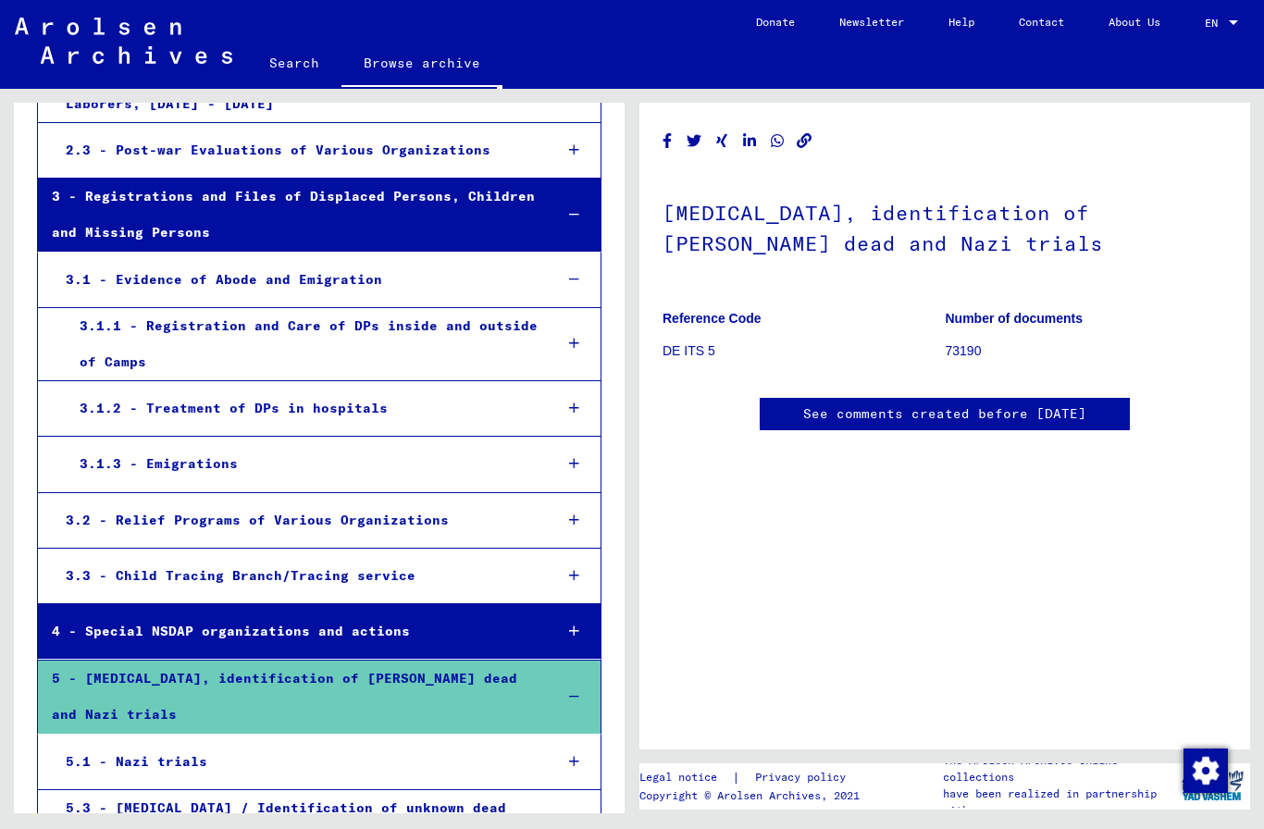
click at [705, 316] on figure "Reference Code DE ITS 5" at bounding box center [804, 337] width 282 height 83
click at [686, 342] on p "DE ITS 5" at bounding box center [804, 351] width 282 height 19
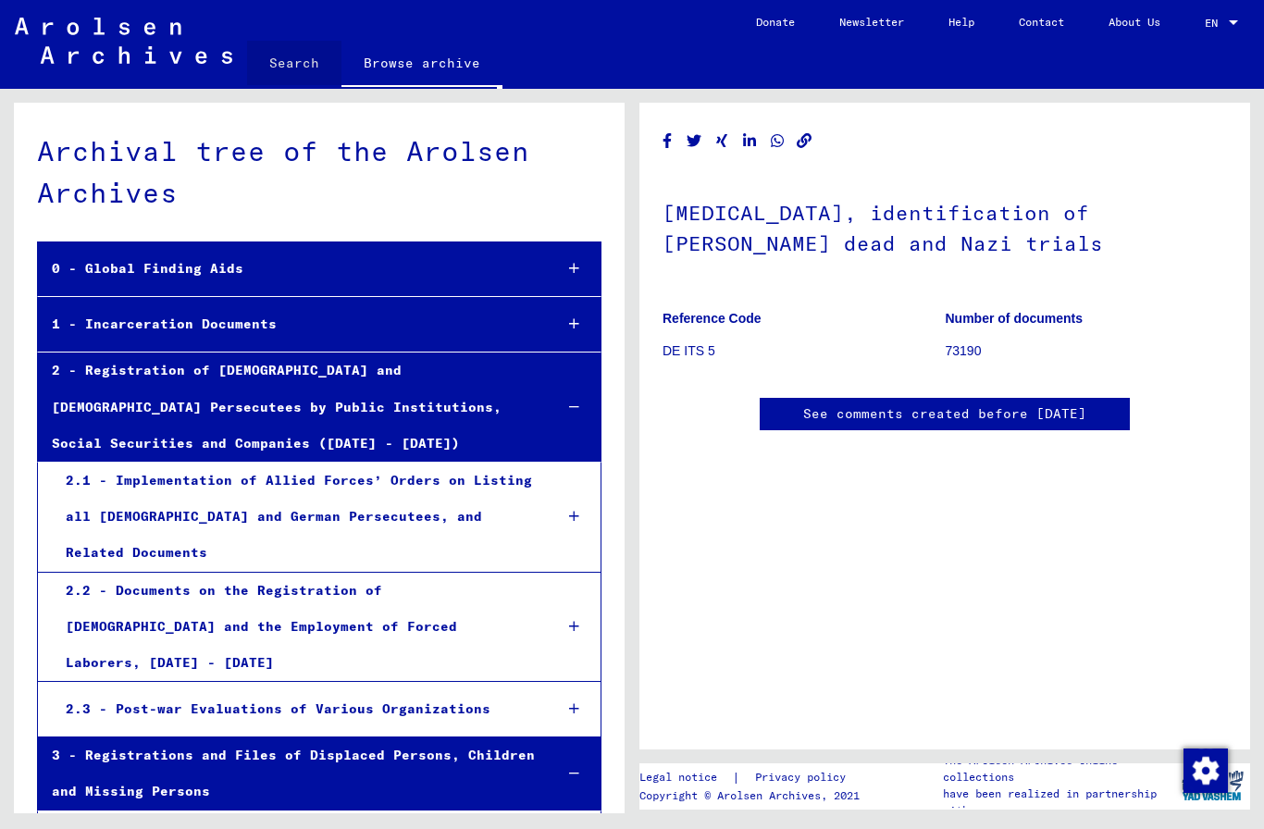
click at [314, 54] on link "Search" at bounding box center [294, 63] width 94 height 44
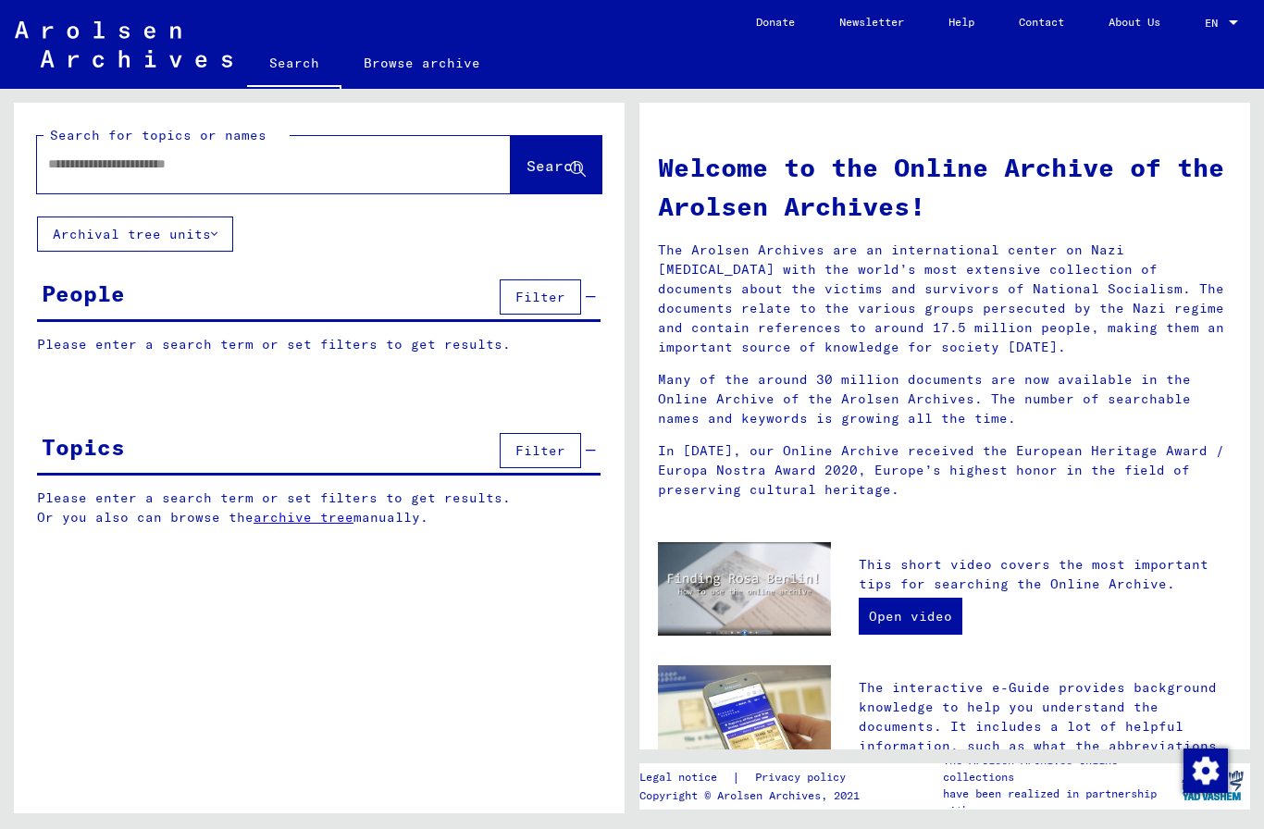
click at [429, 172] on input "text" at bounding box center [251, 164] width 407 height 19
click at [177, 228] on button "Archival tree units" at bounding box center [135, 234] width 196 height 35
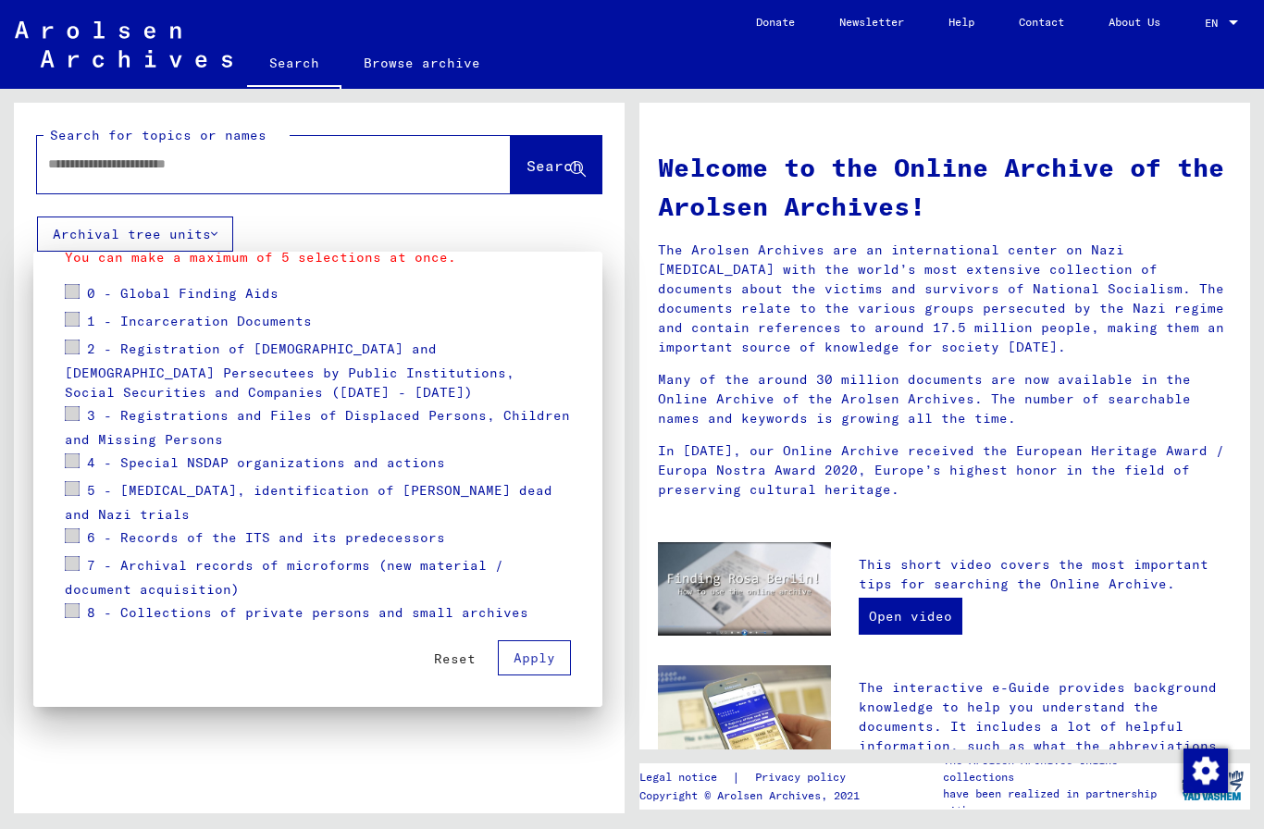
scroll to position [225, 0]
click at [456, 653] on span "Reset" at bounding box center [455, 659] width 42 height 17
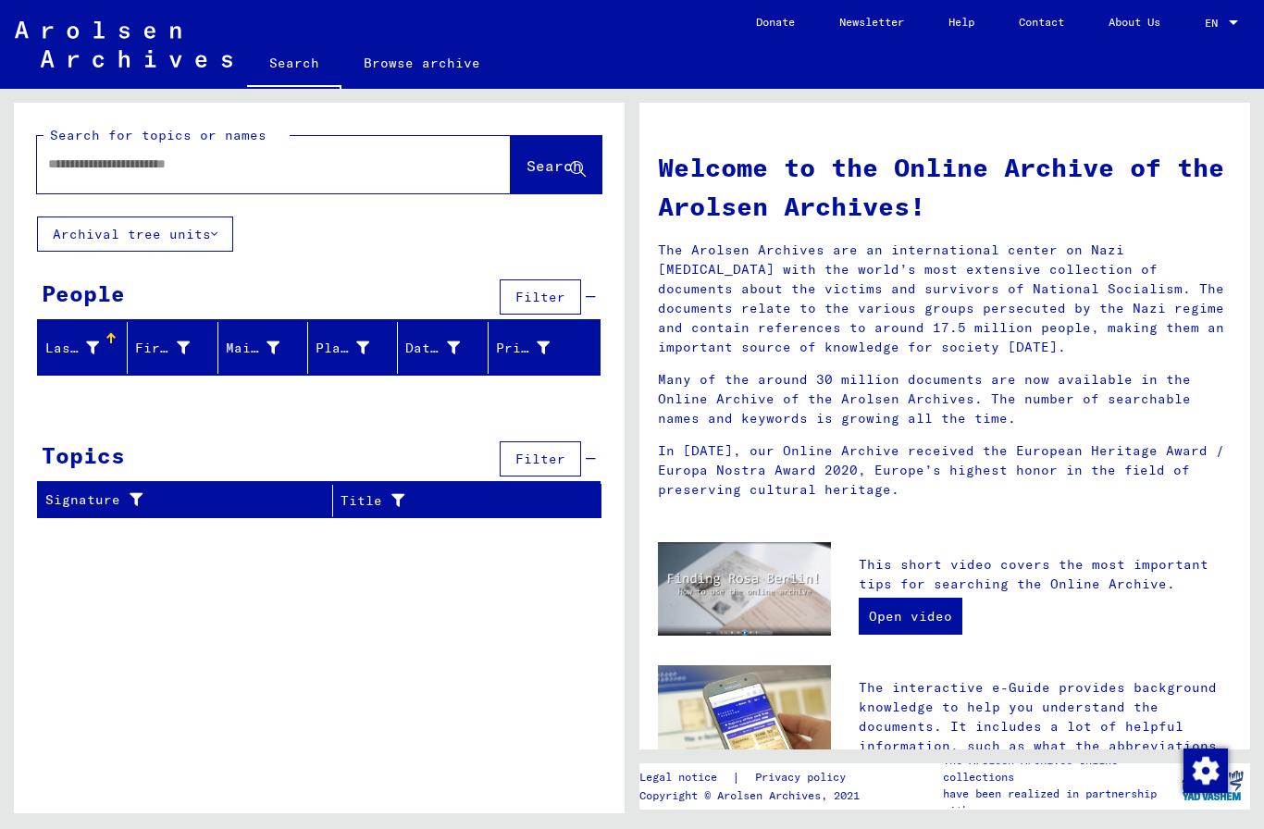
click at [164, 233] on button "Archival tree units" at bounding box center [135, 234] width 196 height 35
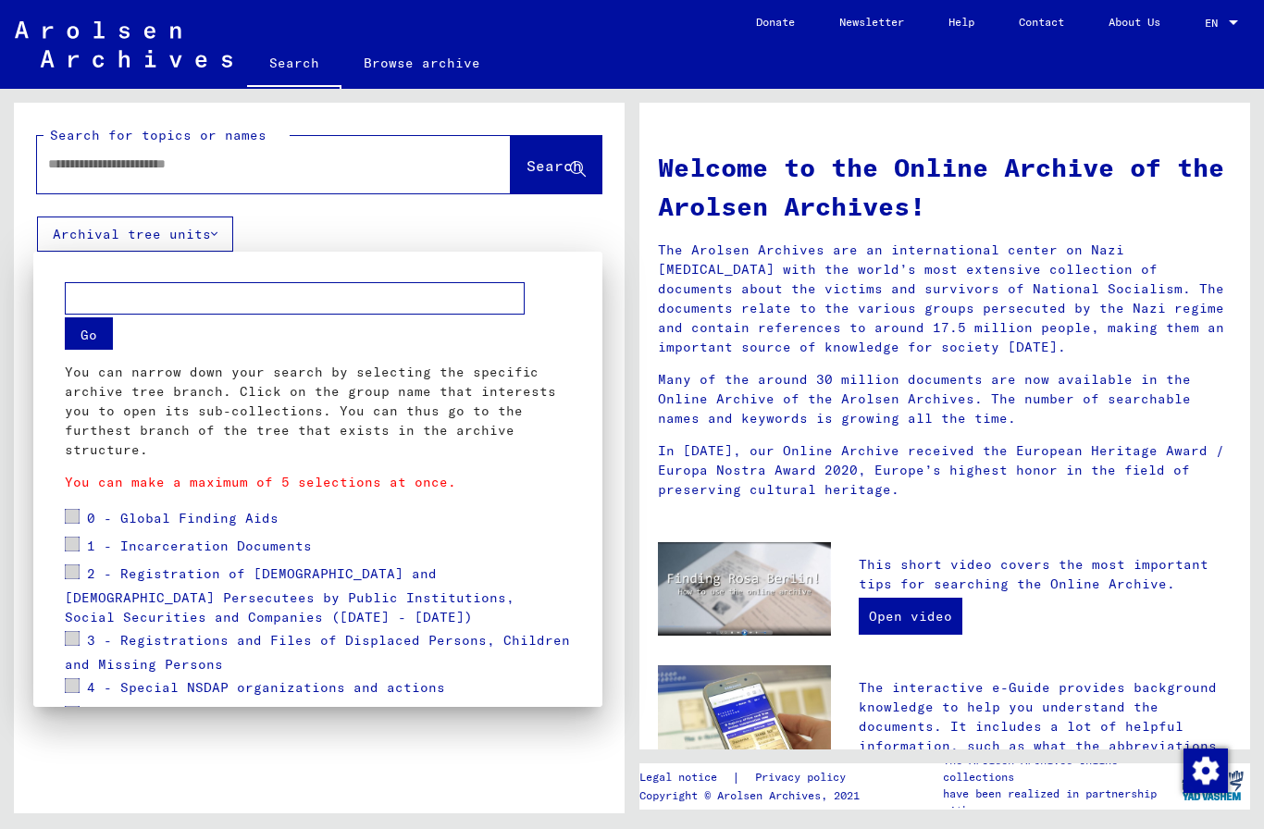
click at [97, 512] on span "0 - Global Finding Aids" at bounding box center [183, 518] width 192 height 17
click at [112, 570] on span "2 - Registration of [DEMOGRAPHIC_DATA] and [DEMOGRAPHIC_DATA] Persecutees by Pu…" at bounding box center [290, 596] width 450 height 61
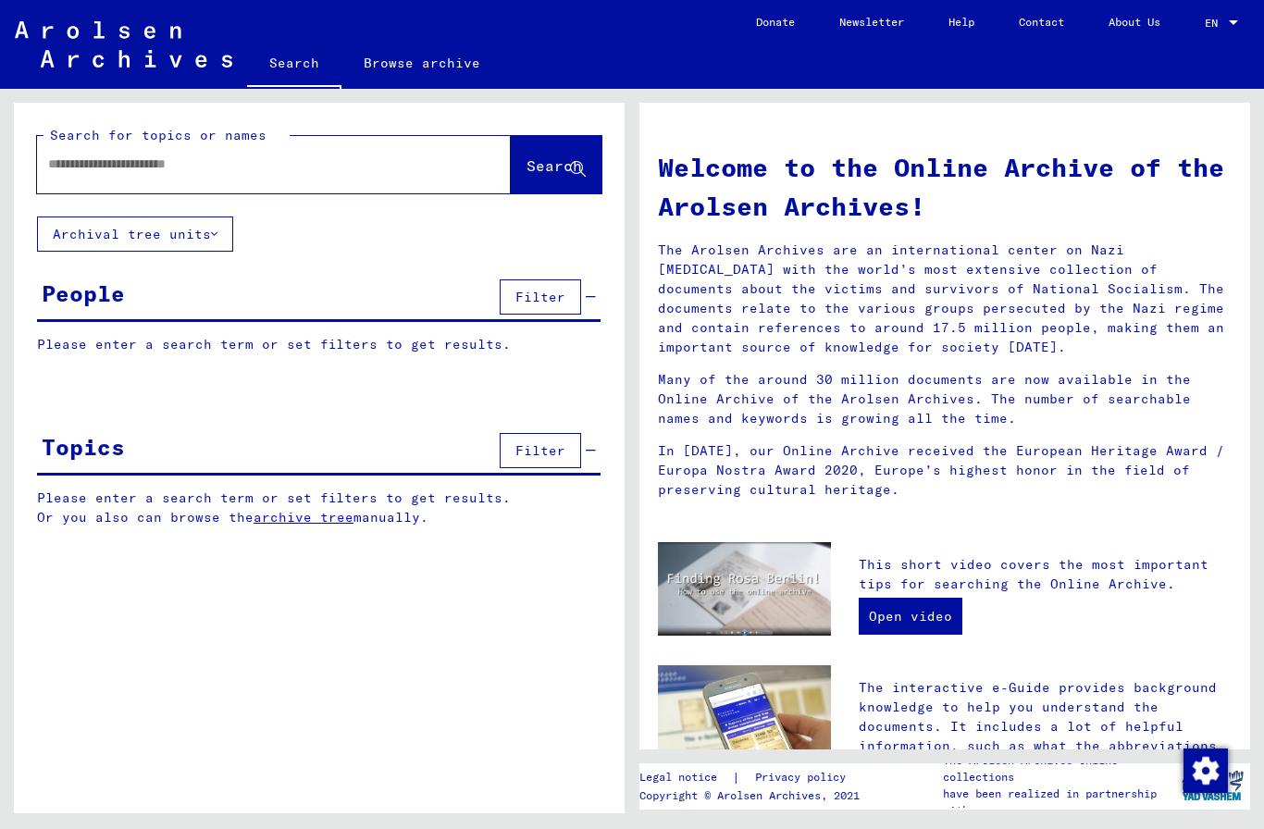
click at [529, 314] on button "Filter" at bounding box center [540, 297] width 81 height 35
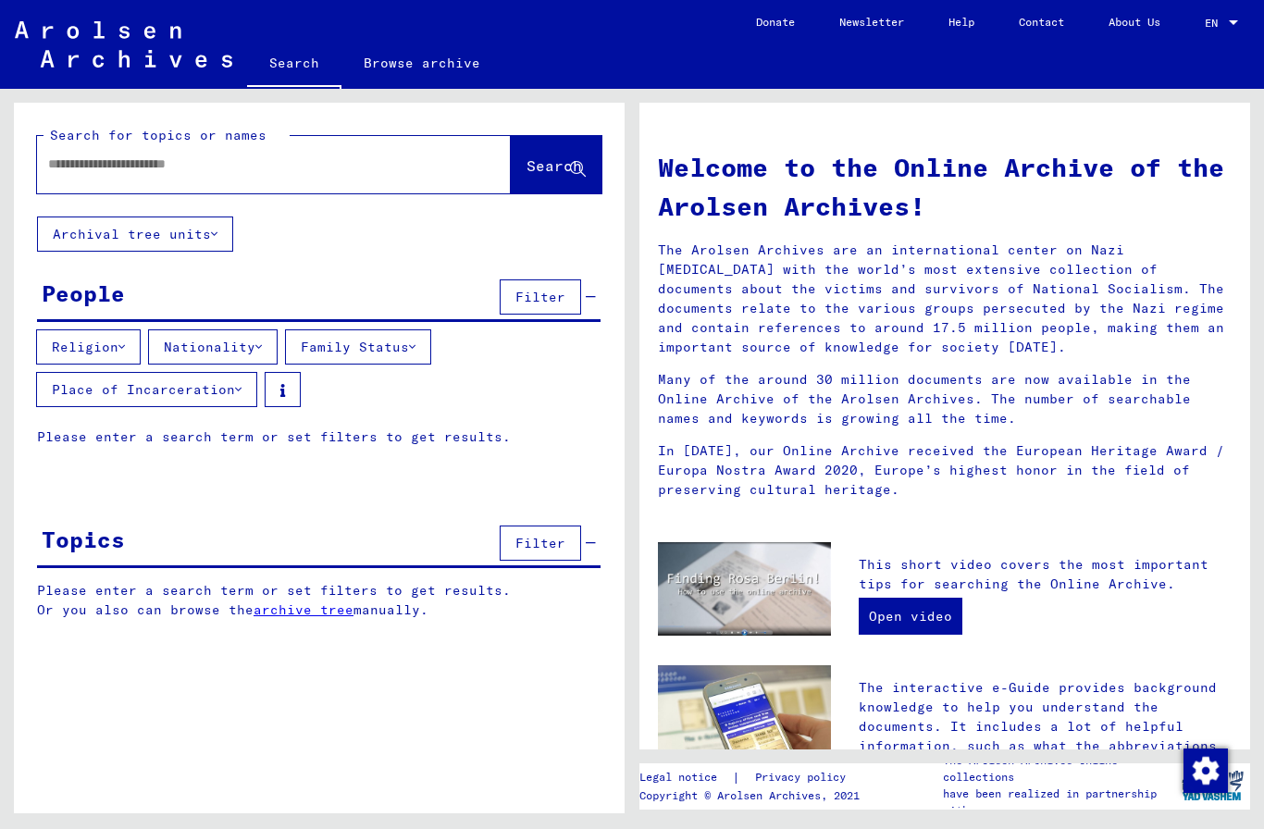
click at [206, 240] on button "Archival tree units" at bounding box center [135, 234] width 196 height 35
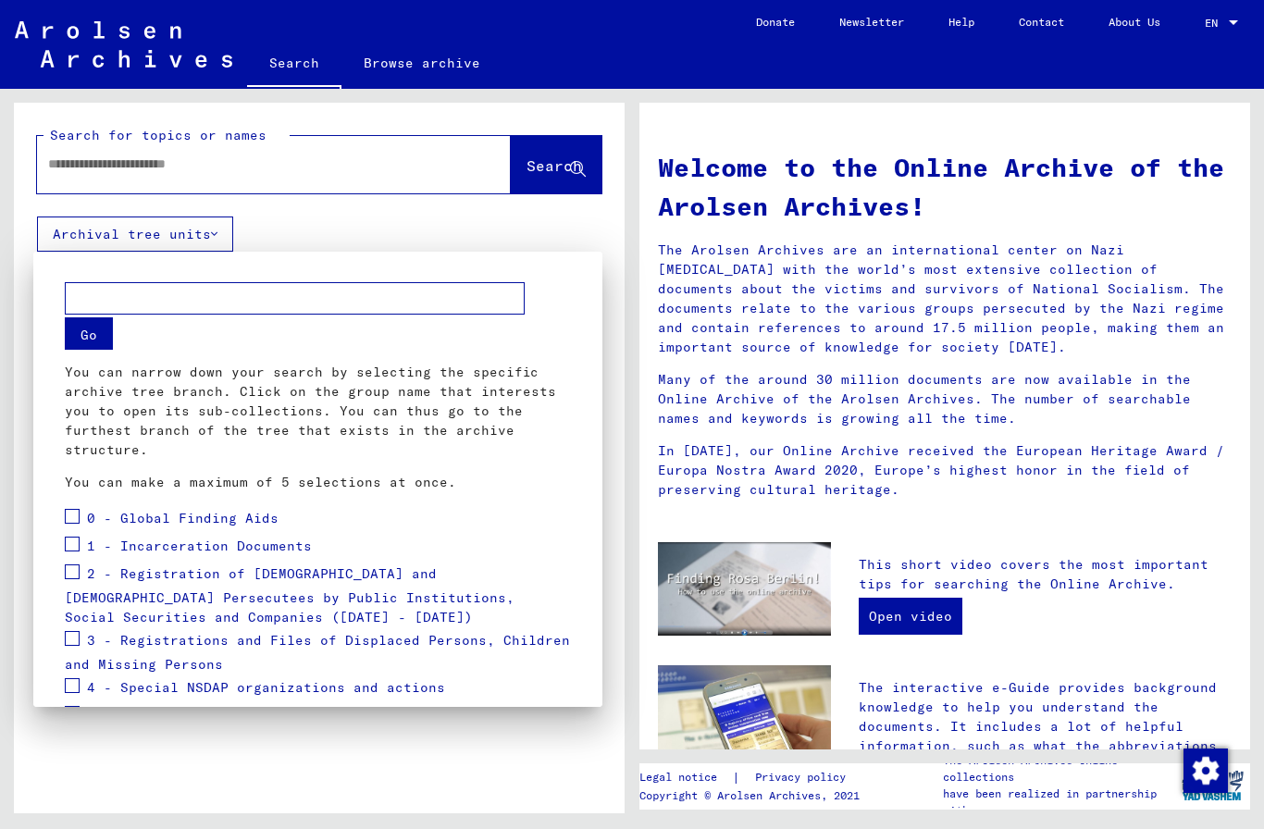
click at [75, 521] on span at bounding box center [72, 516] width 15 height 15
click at [82, 535] on div "1 - Incarceration Documents" at bounding box center [188, 547] width 247 height 28
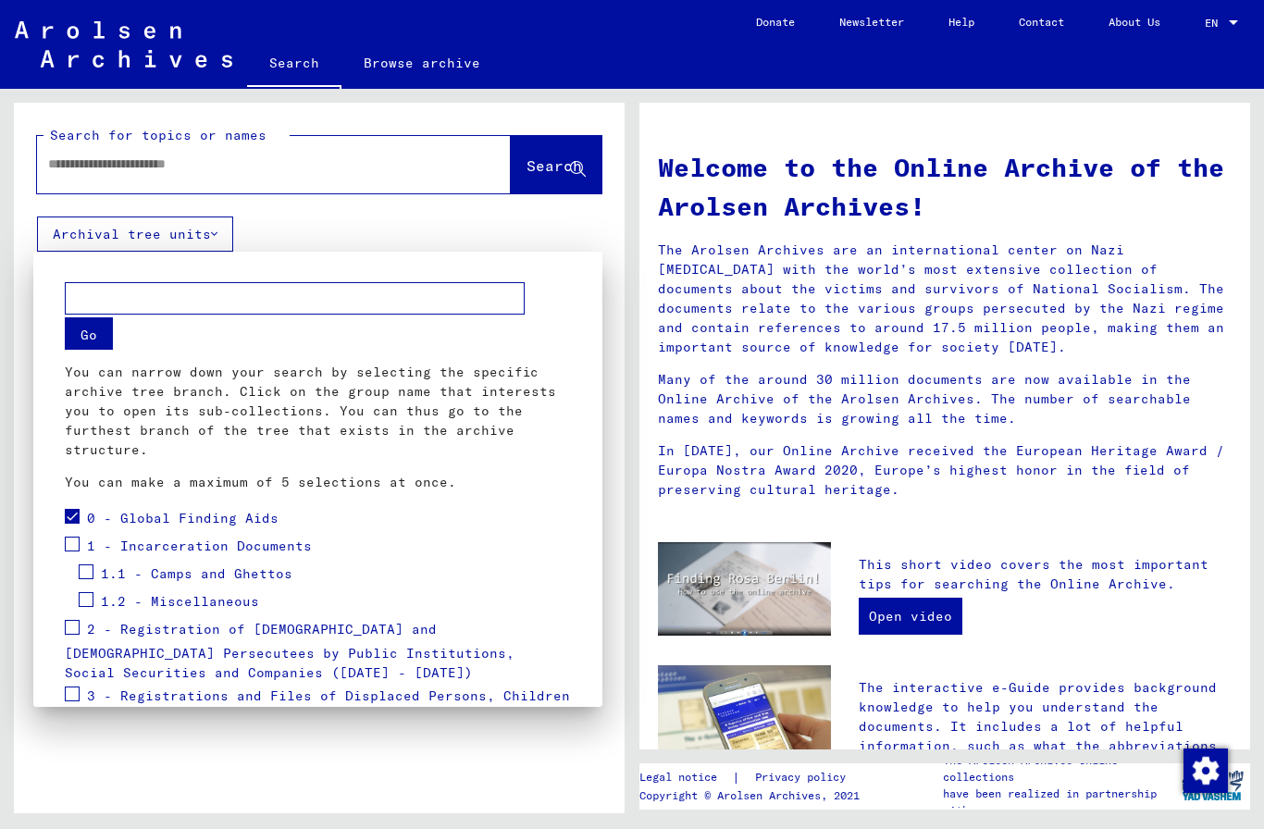
click at [73, 507] on label at bounding box center [72, 514] width 15 height 19
click at [69, 520] on span at bounding box center [72, 516] width 15 height 15
click at [76, 543] on span at bounding box center [72, 544] width 15 height 15
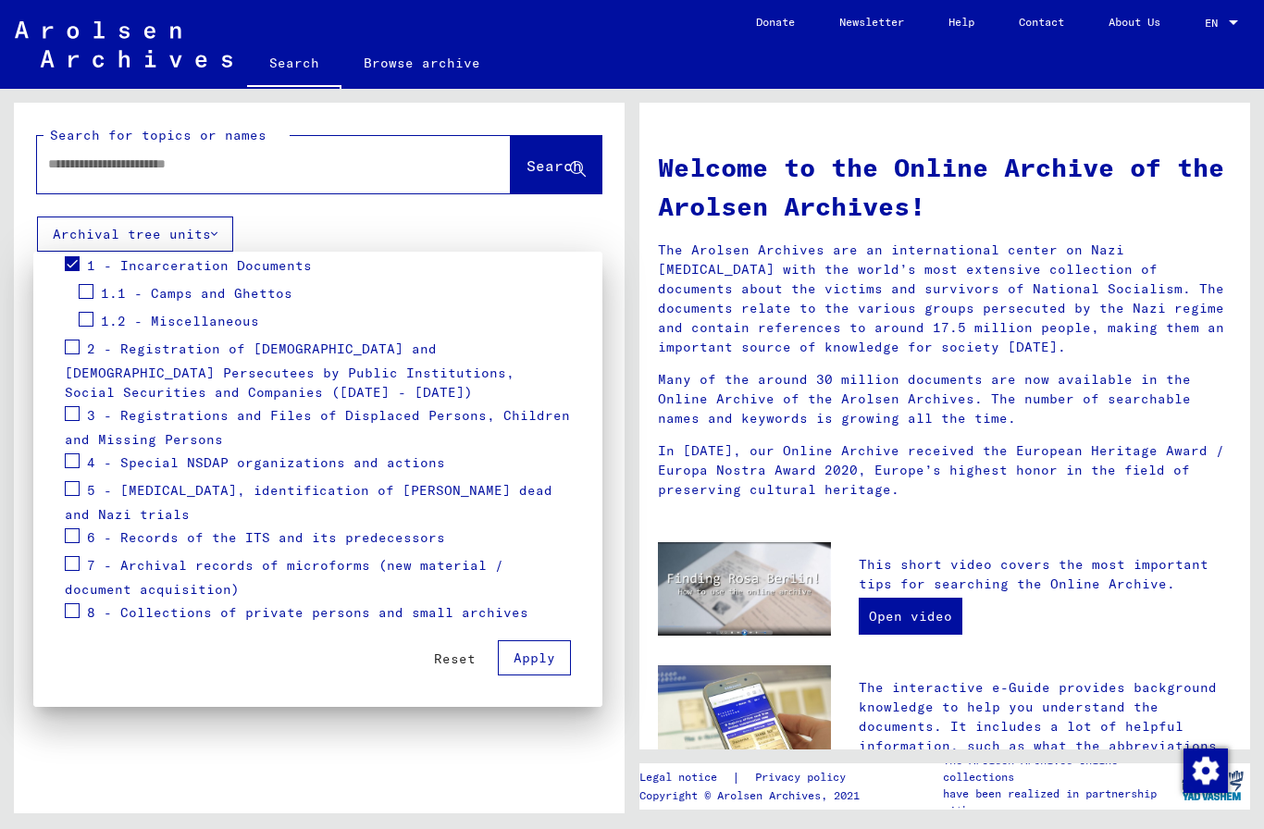
scroll to position [280, 0]
click at [78, 346] on span at bounding box center [72, 347] width 15 height 15
click at [77, 412] on span at bounding box center [72, 413] width 15 height 15
click at [89, 465] on span "4 - Special NSDAP organizations and actions" at bounding box center [266, 462] width 358 height 17
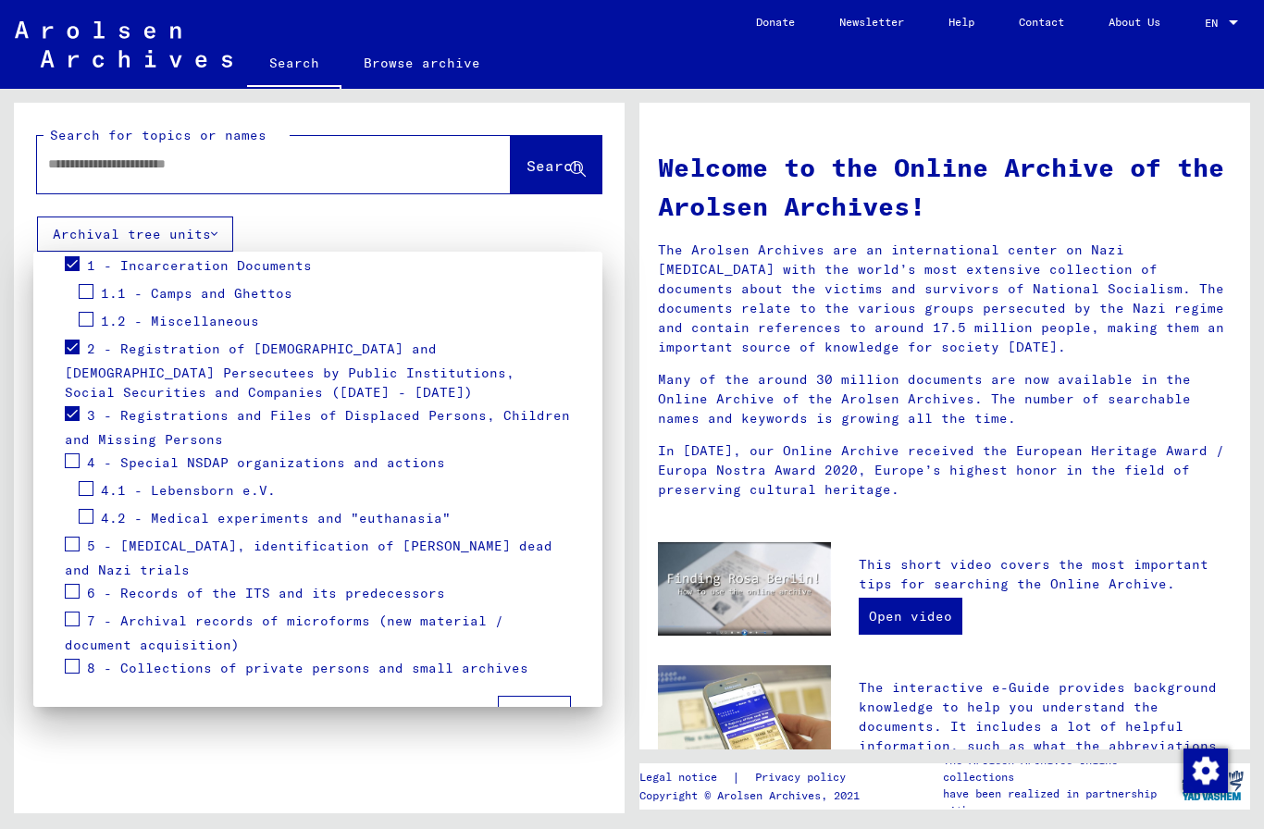
click at [79, 486] on span at bounding box center [86, 488] width 15 height 15
click at [86, 495] on span at bounding box center [86, 488] width 15 height 15
click at [74, 416] on span at bounding box center [72, 413] width 15 height 15
click at [77, 407] on span at bounding box center [72, 413] width 15 height 15
click at [70, 550] on span at bounding box center [72, 544] width 15 height 15
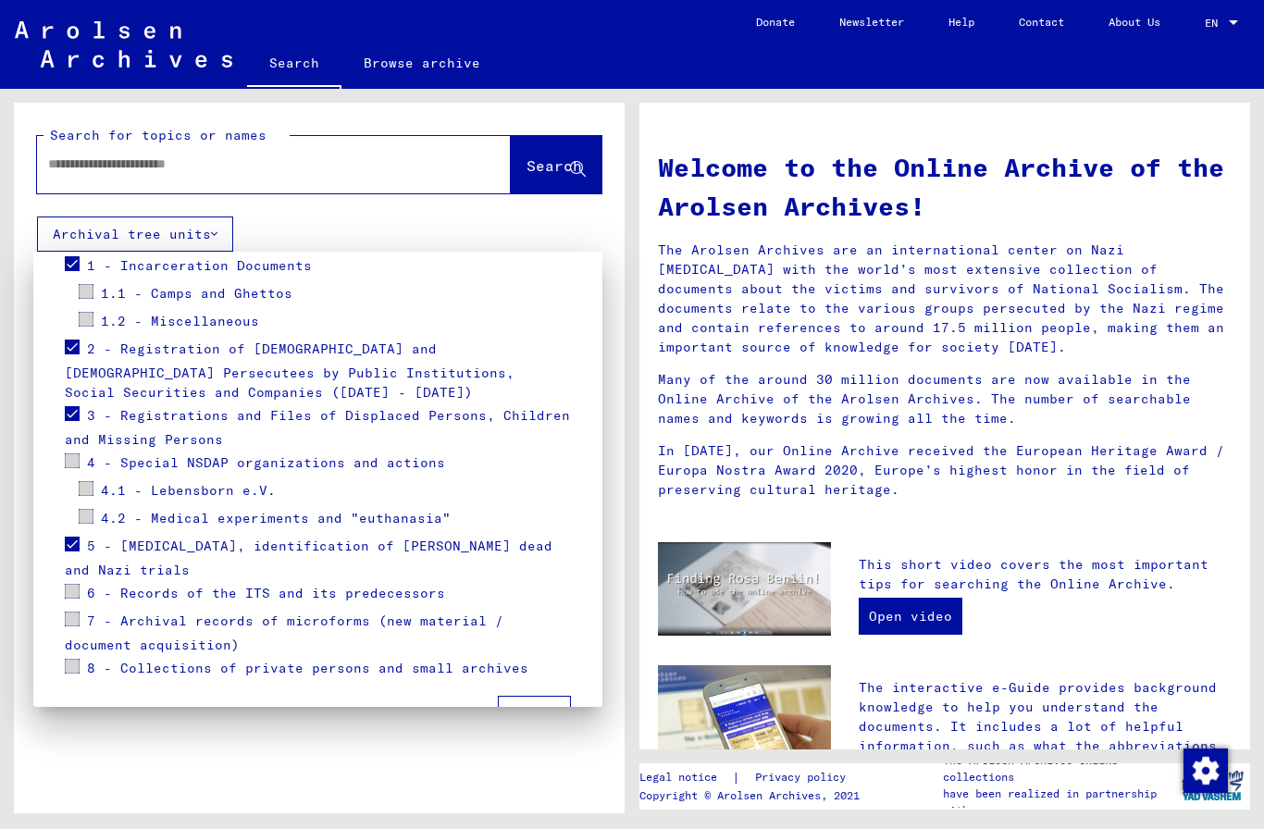
click at [77, 582] on label at bounding box center [72, 589] width 15 height 19
click at [73, 591] on span at bounding box center [72, 591] width 15 height 15
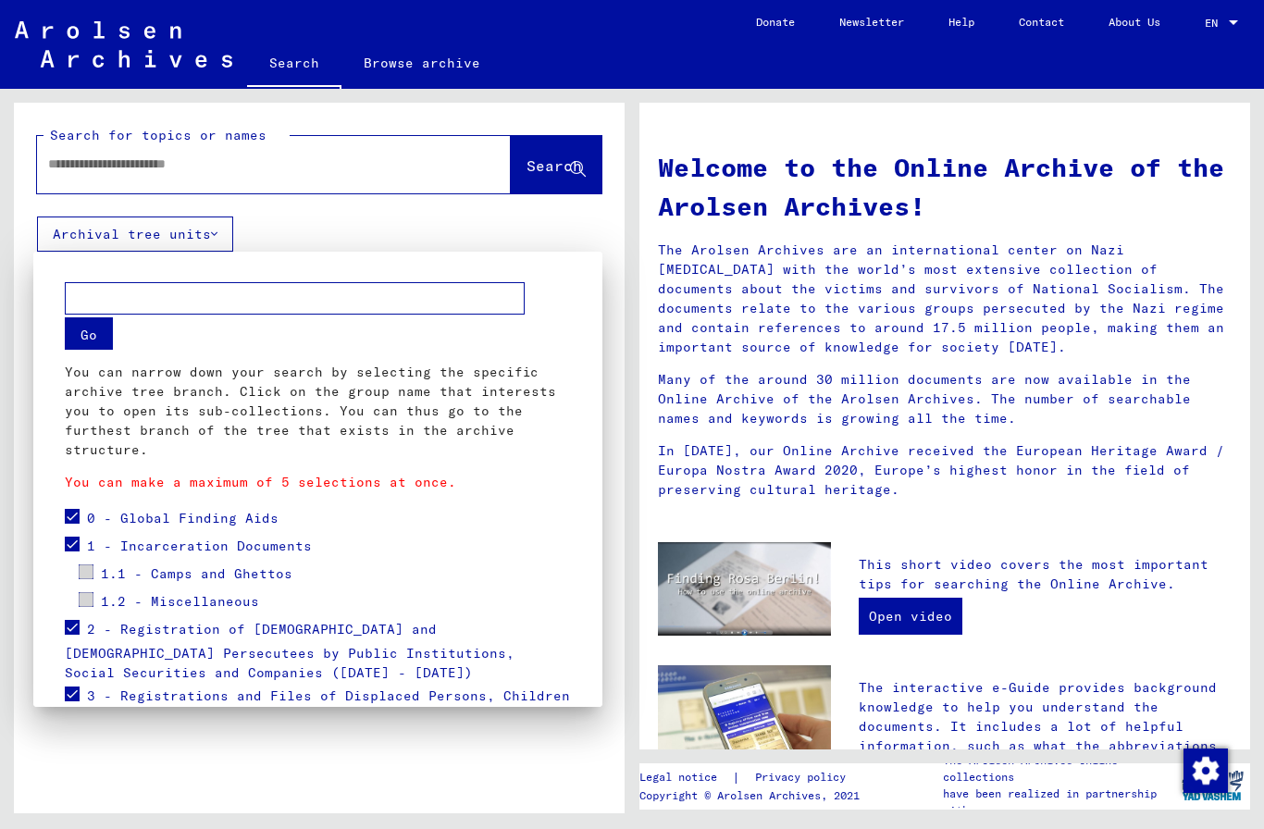
scroll to position [0, 0]
click at [93, 333] on button "Go" at bounding box center [89, 333] width 48 height 32
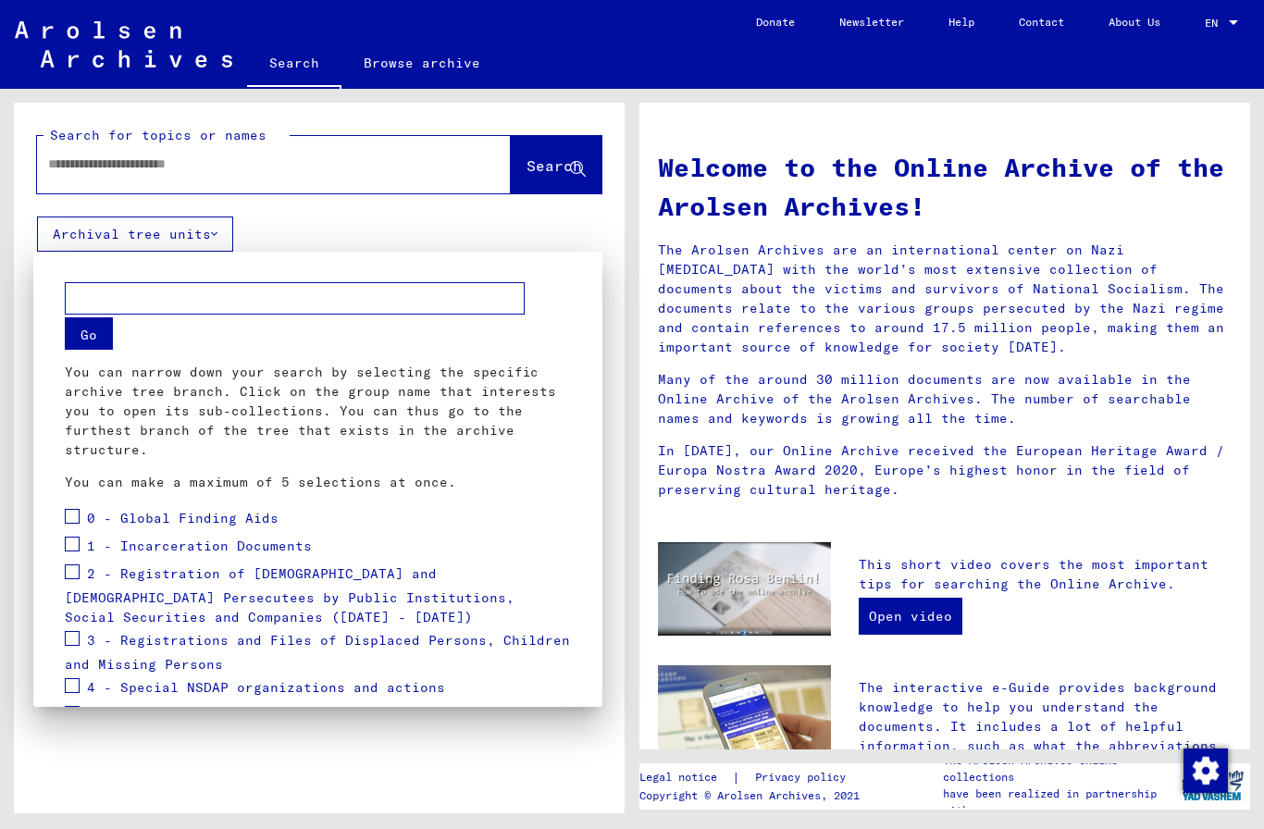
click at [74, 506] on label at bounding box center [72, 514] width 15 height 19
click at [75, 542] on span at bounding box center [72, 544] width 15 height 15
click at [61, 582] on mat-card "Go You can narrow down your search by selecting the specific archive tree branc…" at bounding box center [318, 592] width 525 height 637
click at [77, 572] on span at bounding box center [72, 572] width 15 height 15
click at [74, 646] on span at bounding box center [72, 638] width 15 height 15
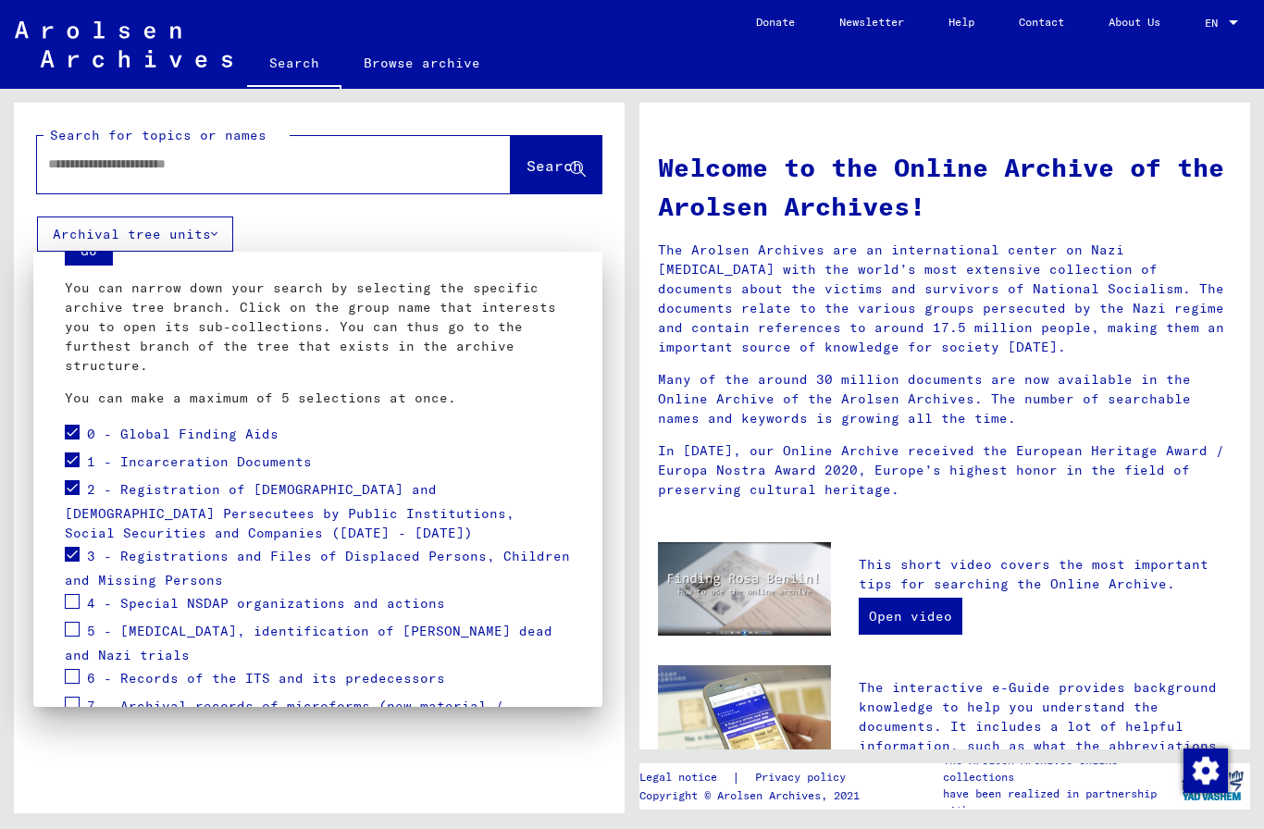
scroll to position [133, 0]
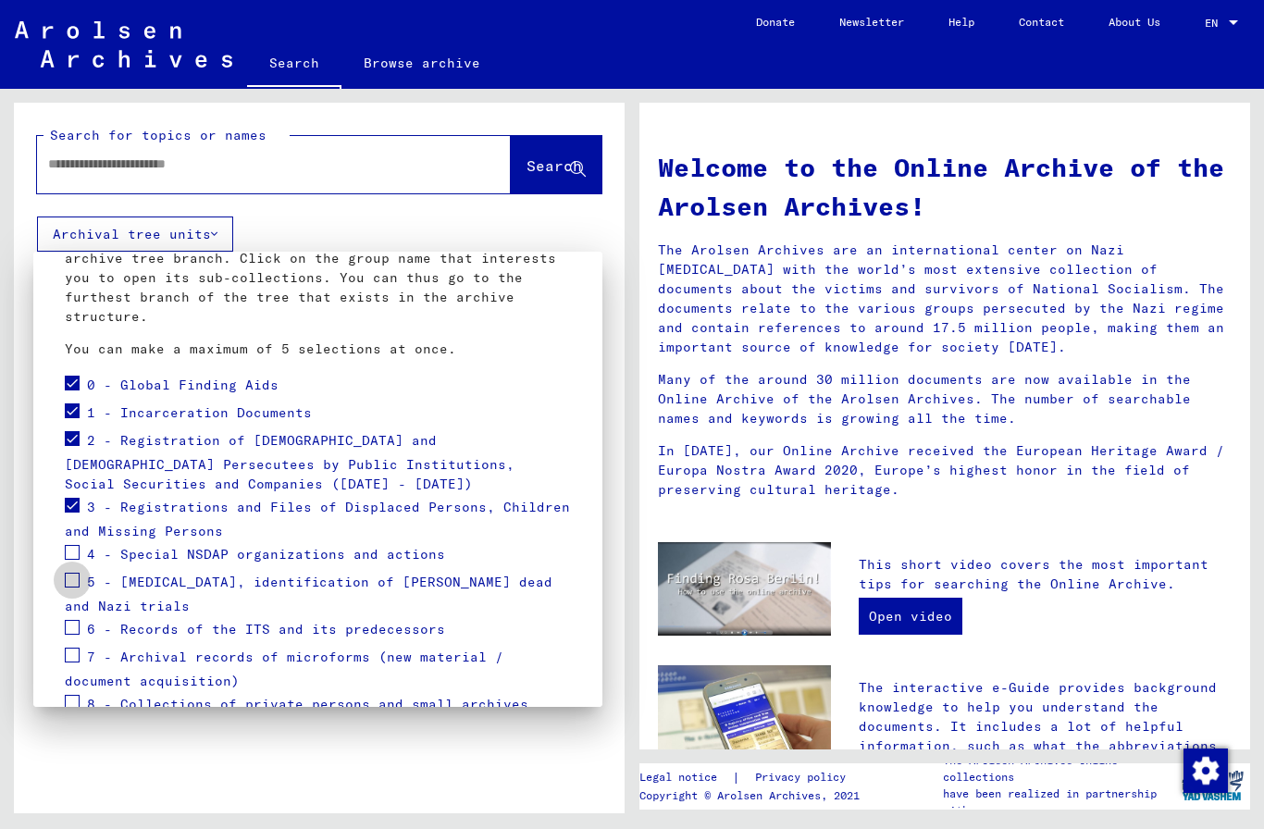
click at [77, 579] on span at bounding box center [72, 580] width 15 height 15
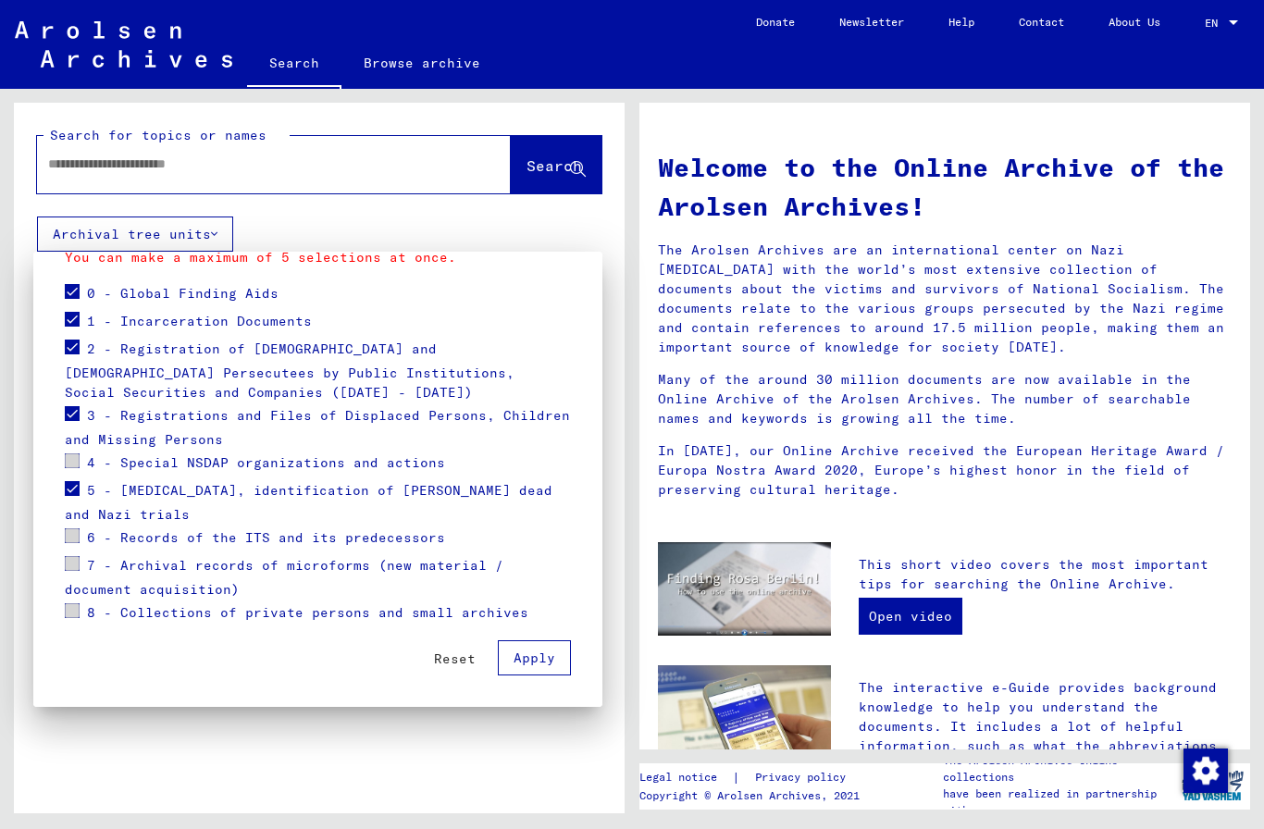
scroll to position [225, 0]
click at [524, 655] on span "Apply" at bounding box center [535, 658] width 42 height 17
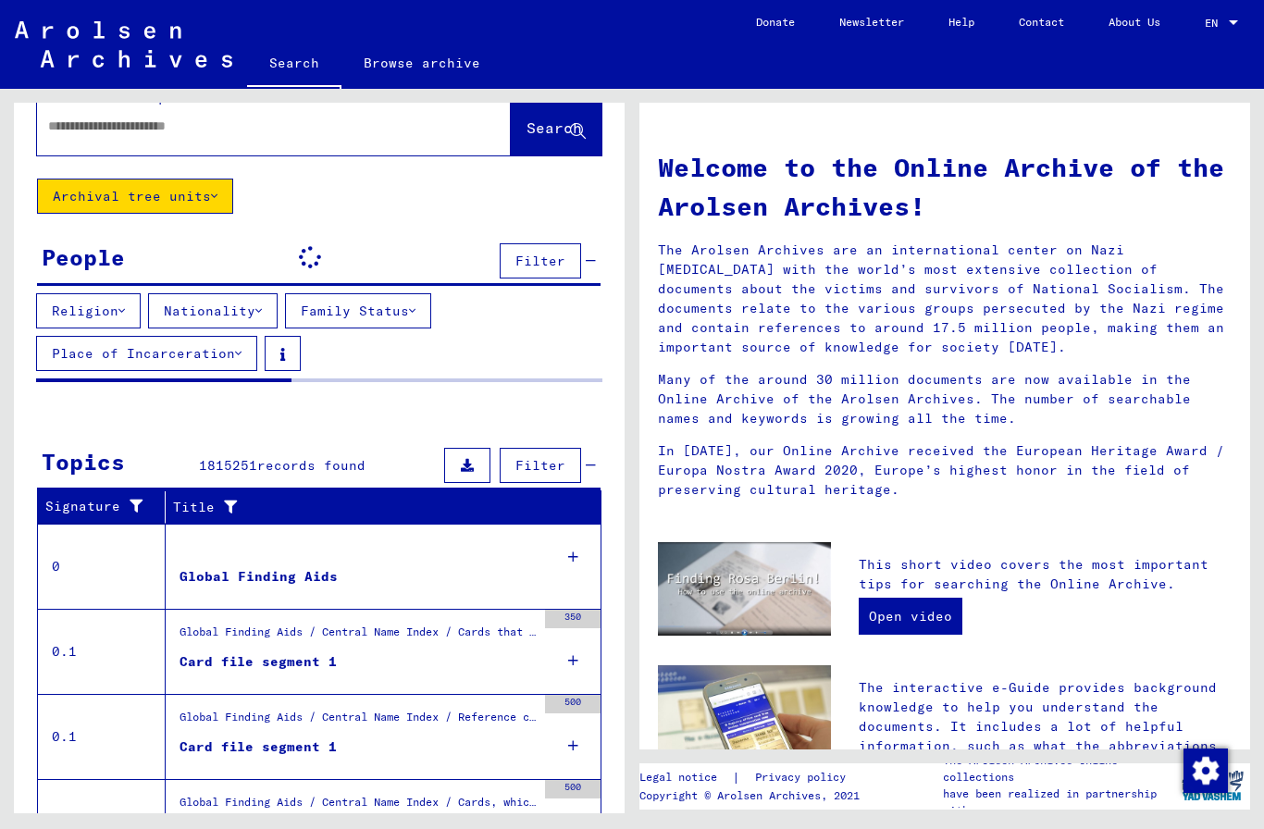
scroll to position [35, 0]
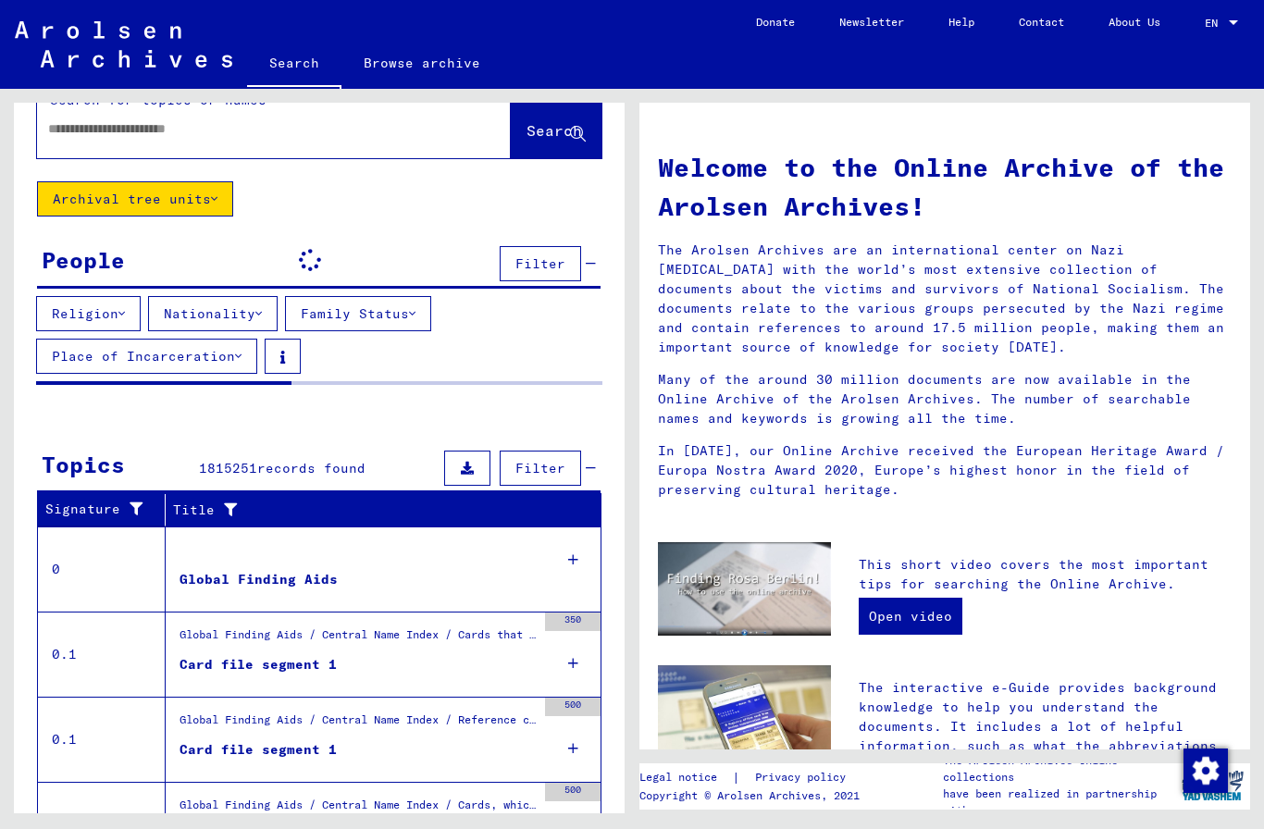
click at [552, 462] on span "Filter" at bounding box center [541, 468] width 50 height 17
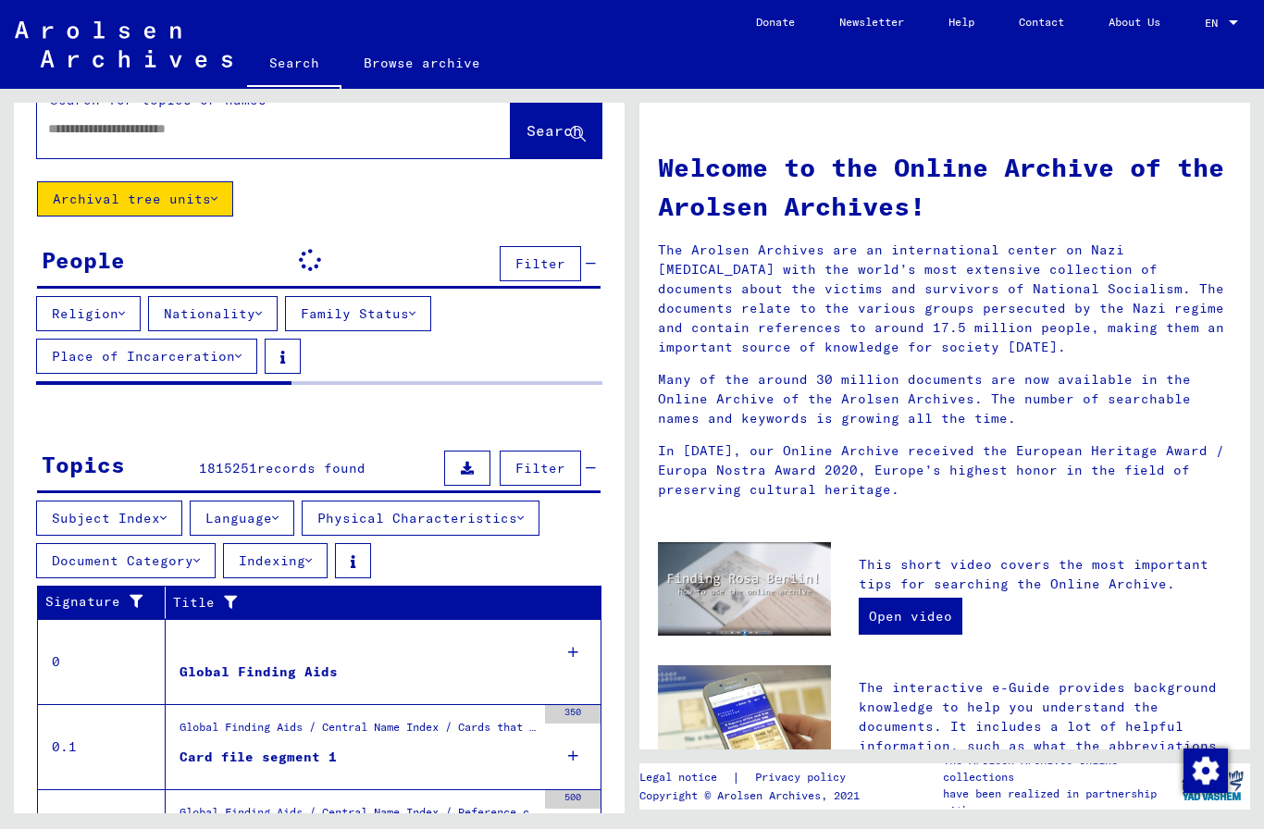
click at [268, 518] on button "Language" at bounding box center [242, 518] width 105 height 35
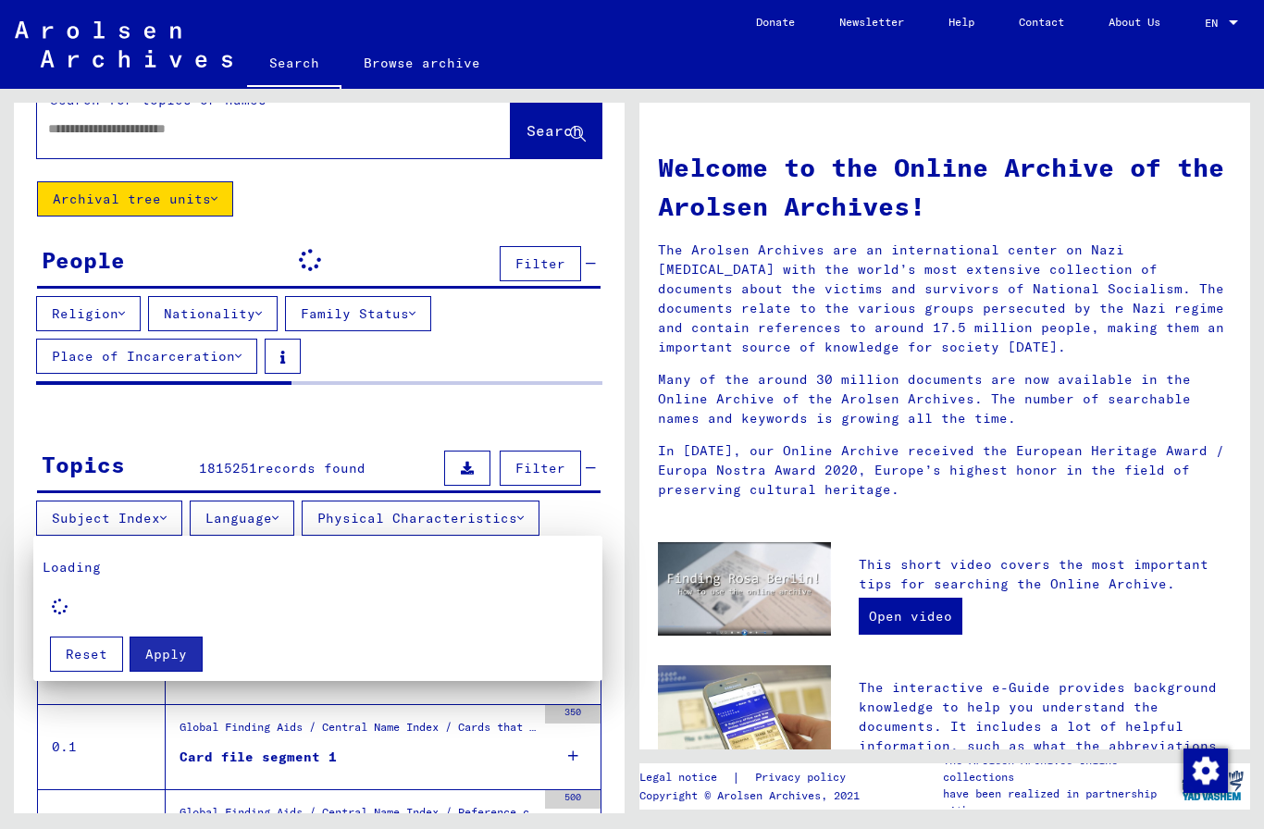
click at [471, 402] on div at bounding box center [632, 414] width 1264 height 829
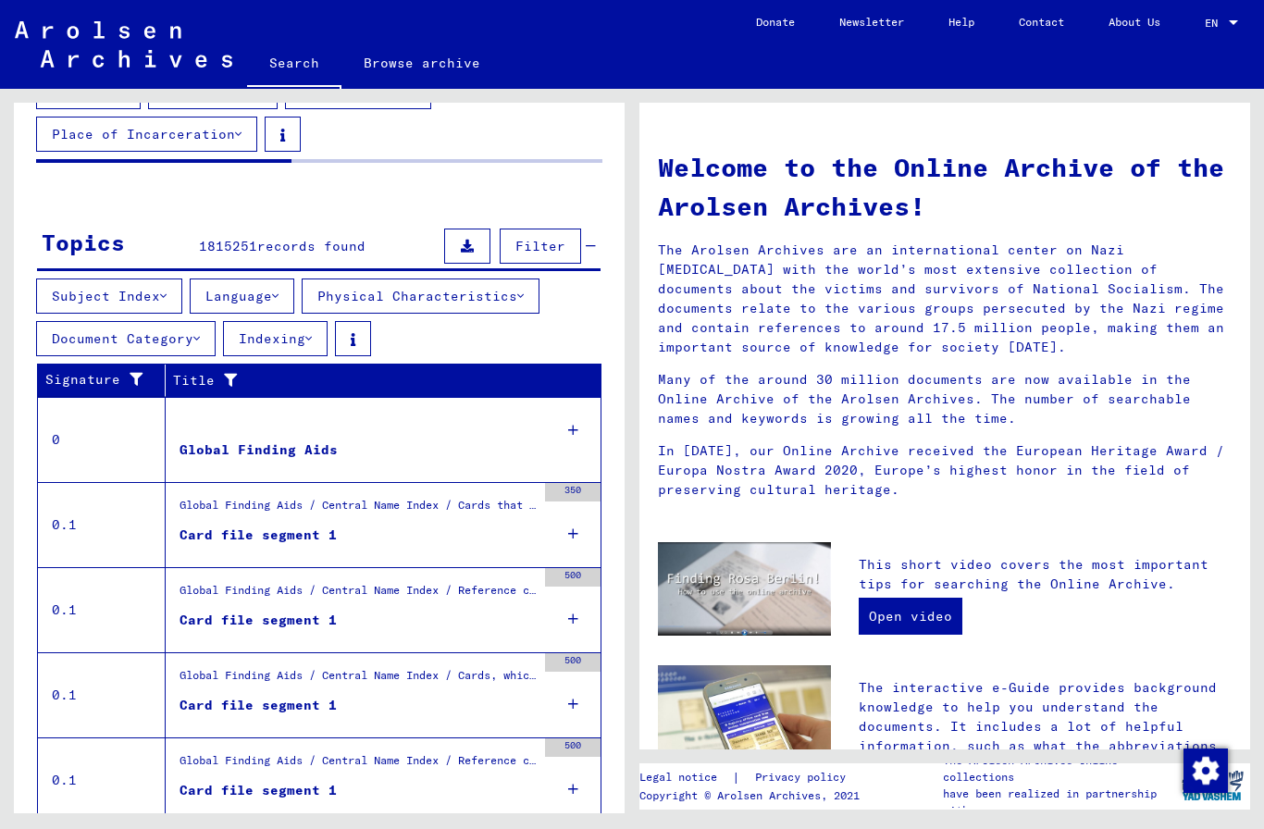
scroll to position [256, 0]
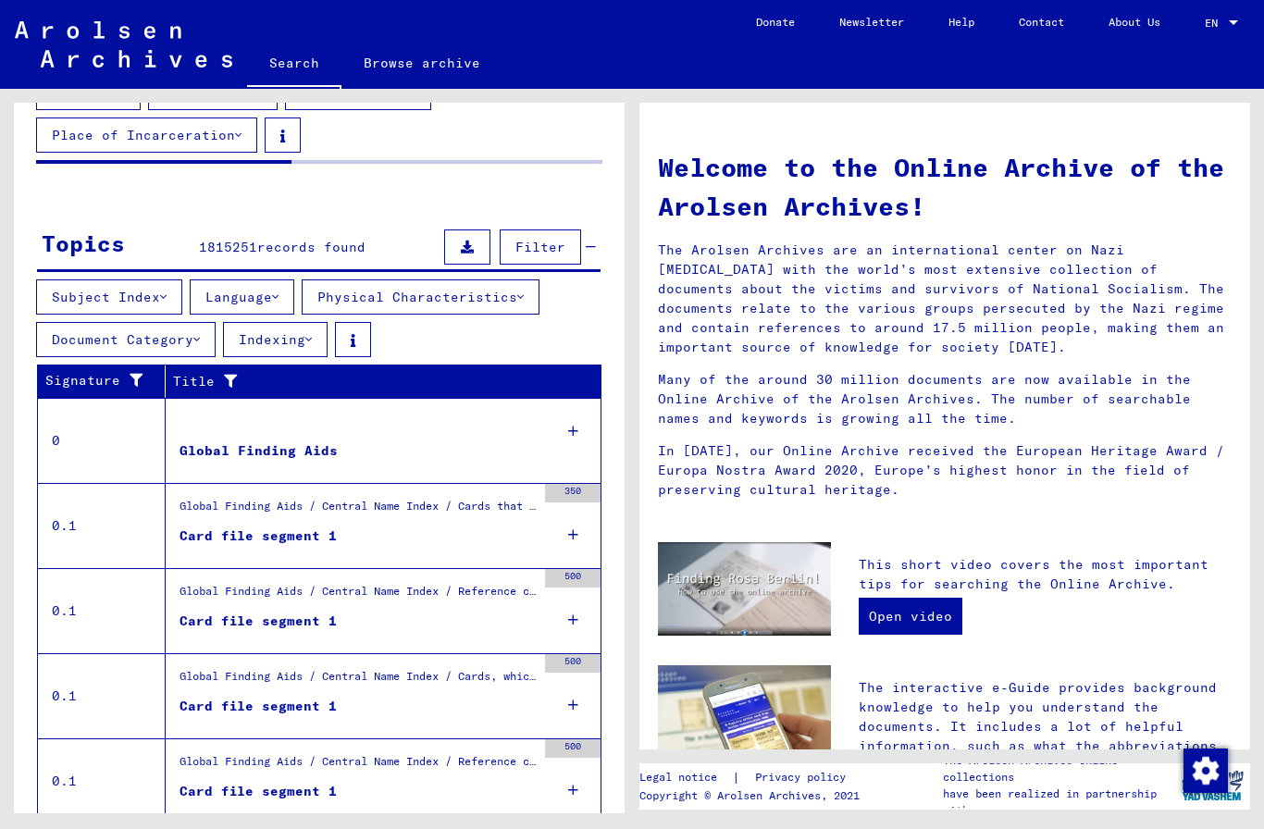
click at [254, 707] on div "Card file segment 1" at bounding box center [258, 706] width 157 height 19
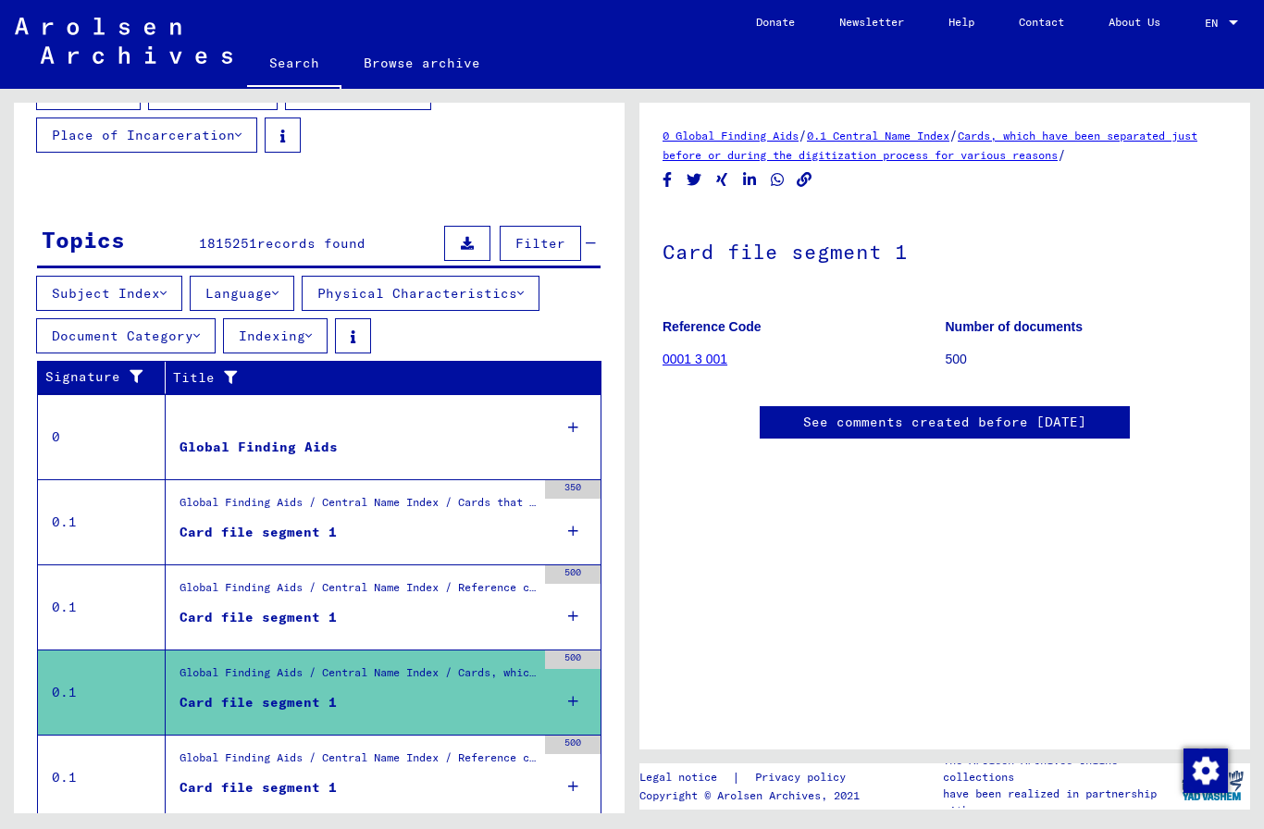
click at [975, 155] on link "Cards, which have been separated just before or during the digitization process…" at bounding box center [930, 145] width 535 height 33
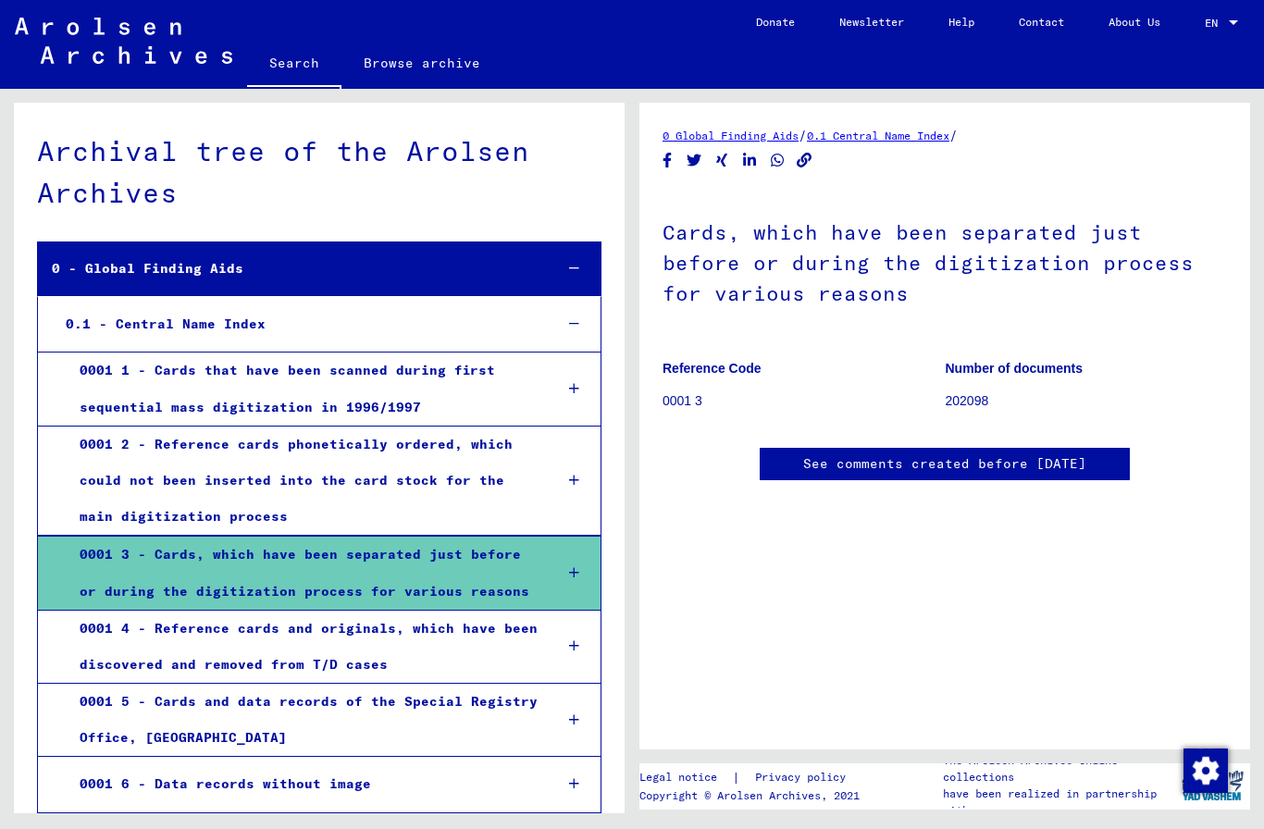
click at [989, 402] on p "202098" at bounding box center [1087, 401] width 282 height 19
click at [576, 279] on div at bounding box center [574, 269] width 54 height 55
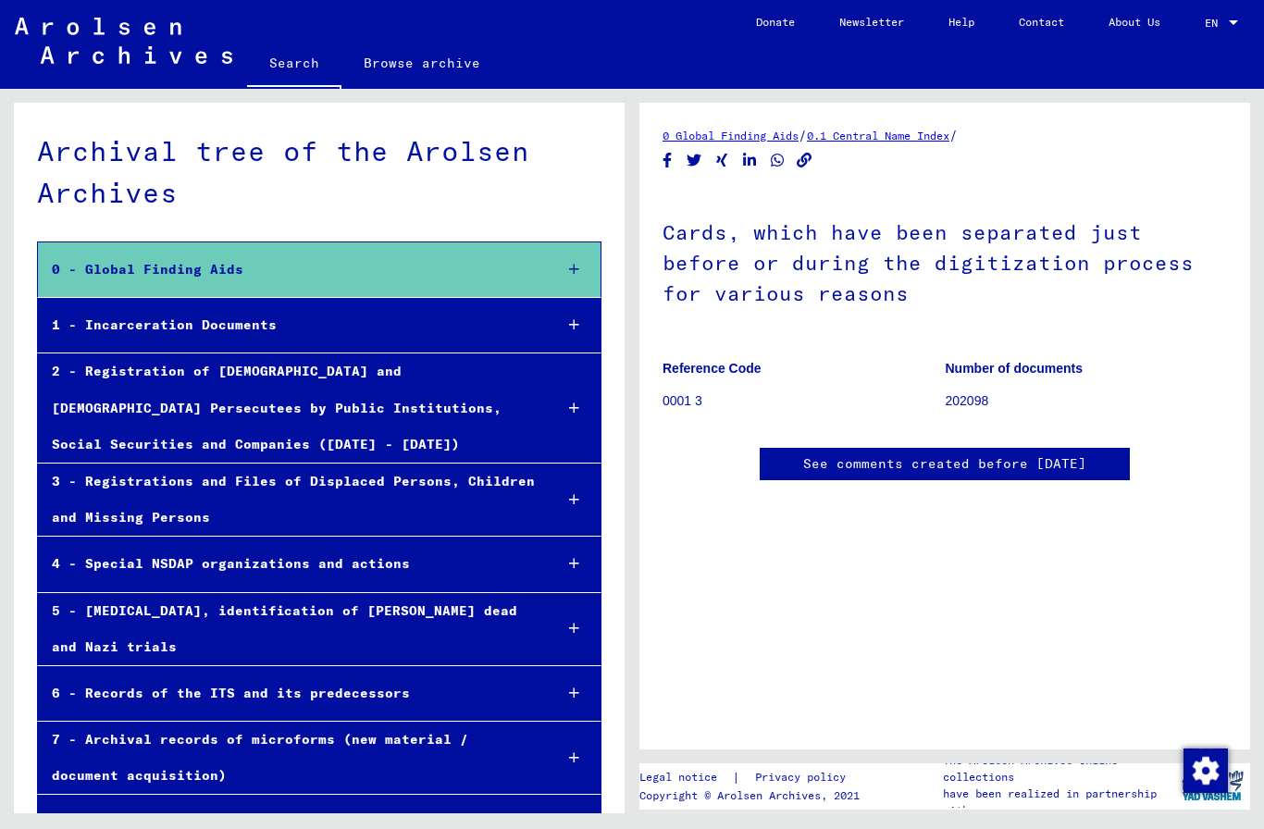
click at [168, 44] on img at bounding box center [124, 41] width 218 height 46
